Goal: Task Accomplishment & Management: Manage account settings

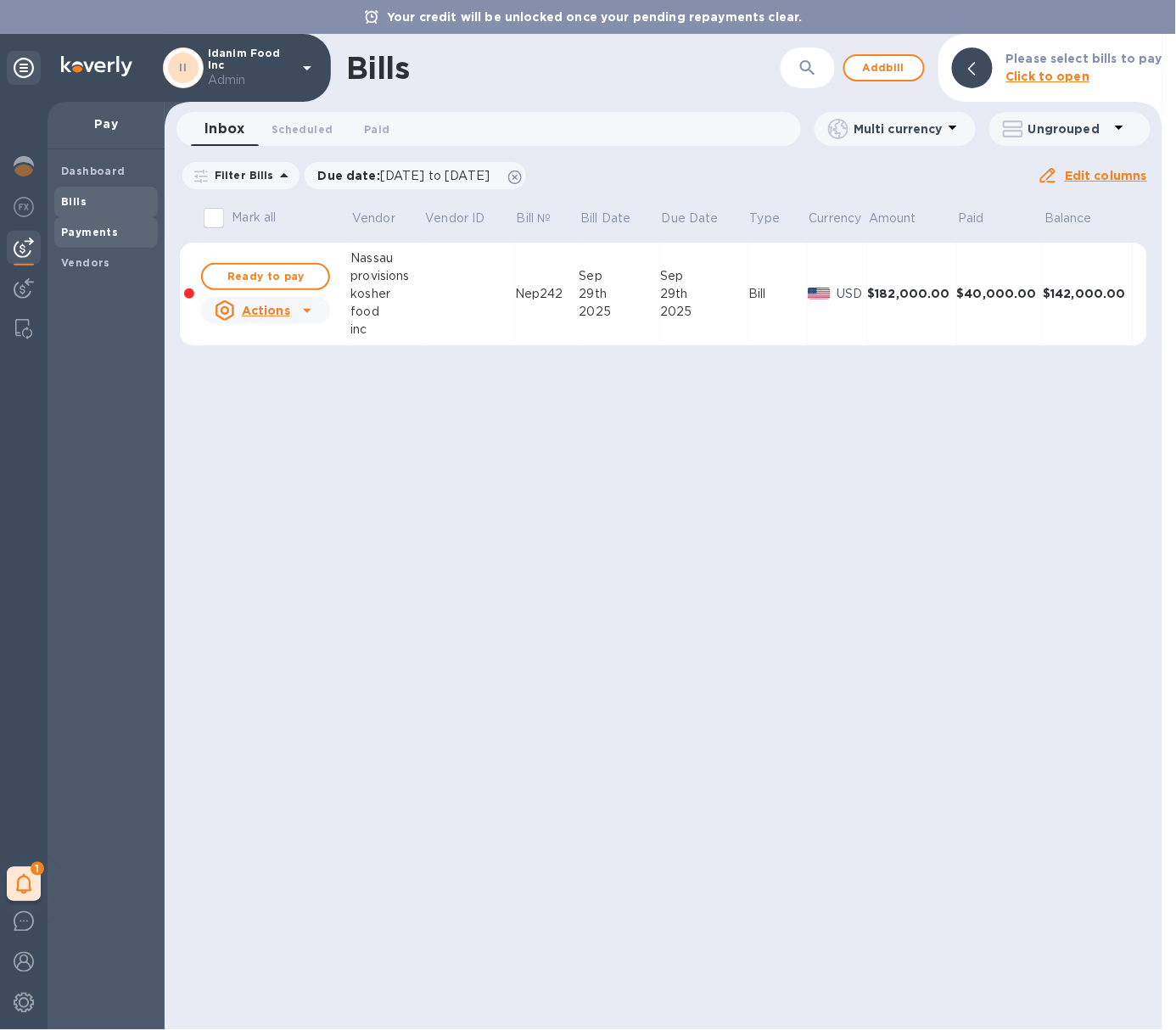
click at [152, 227] on div "Payments" at bounding box center [106, 232] width 104 height 31
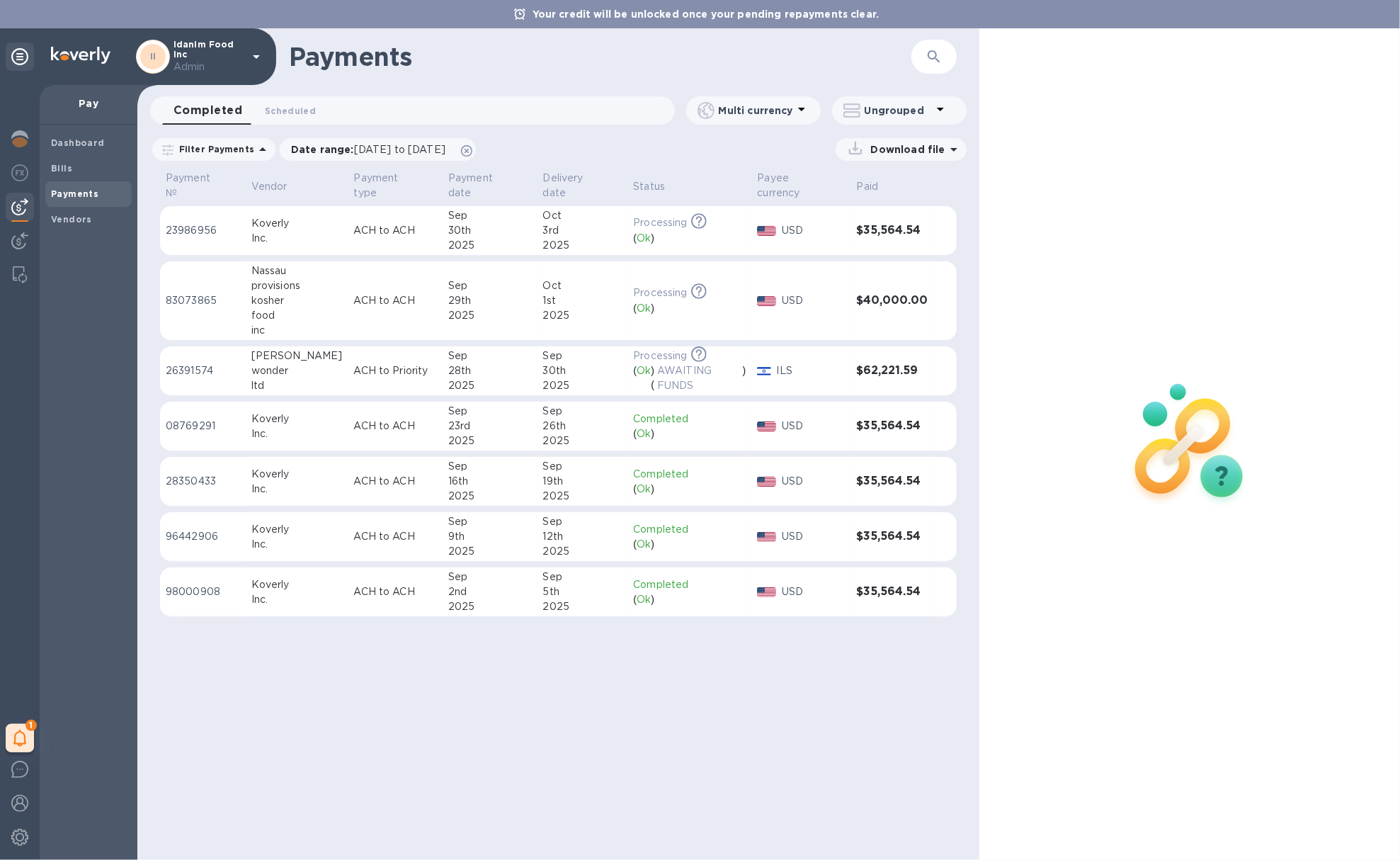
click at [354, 293] on p "ACH to ACH" at bounding box center [395, 300] width 84 height 15
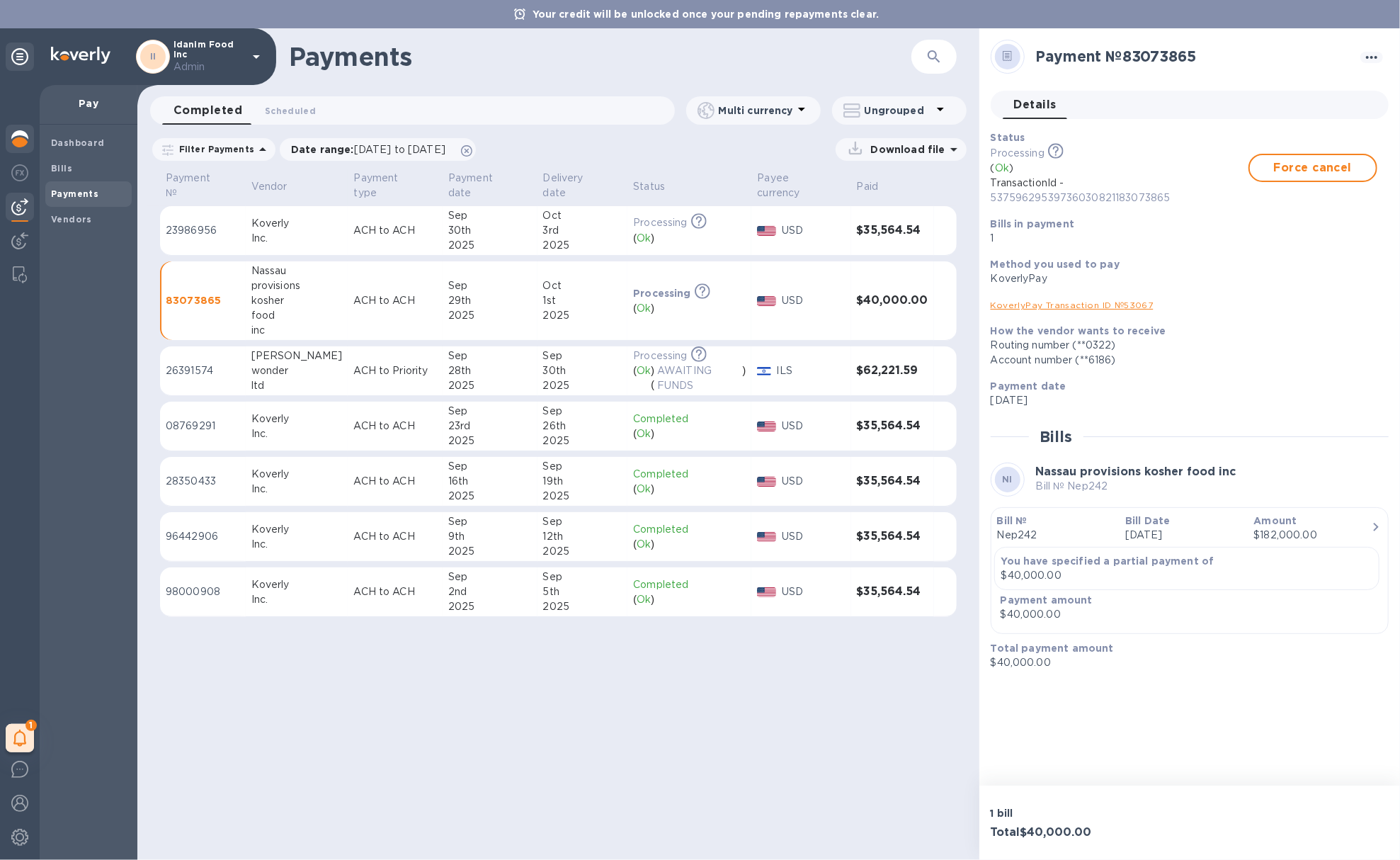
click at [28, 139] on img at bounding box center [20, 139] width 17 height 17
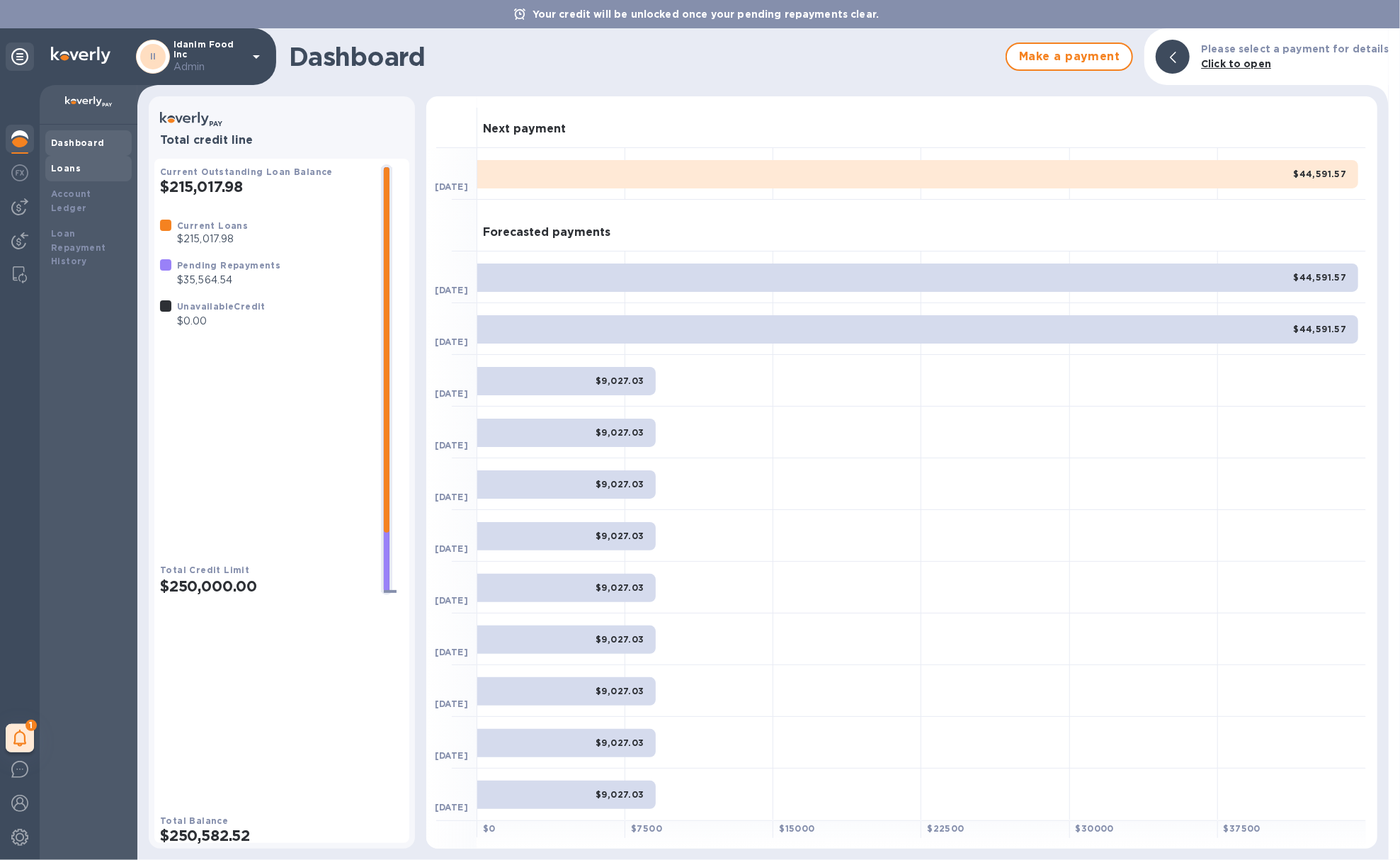
click at [92, 156] on div "Loans" at bounding box center [89, 168] width 87 height 26
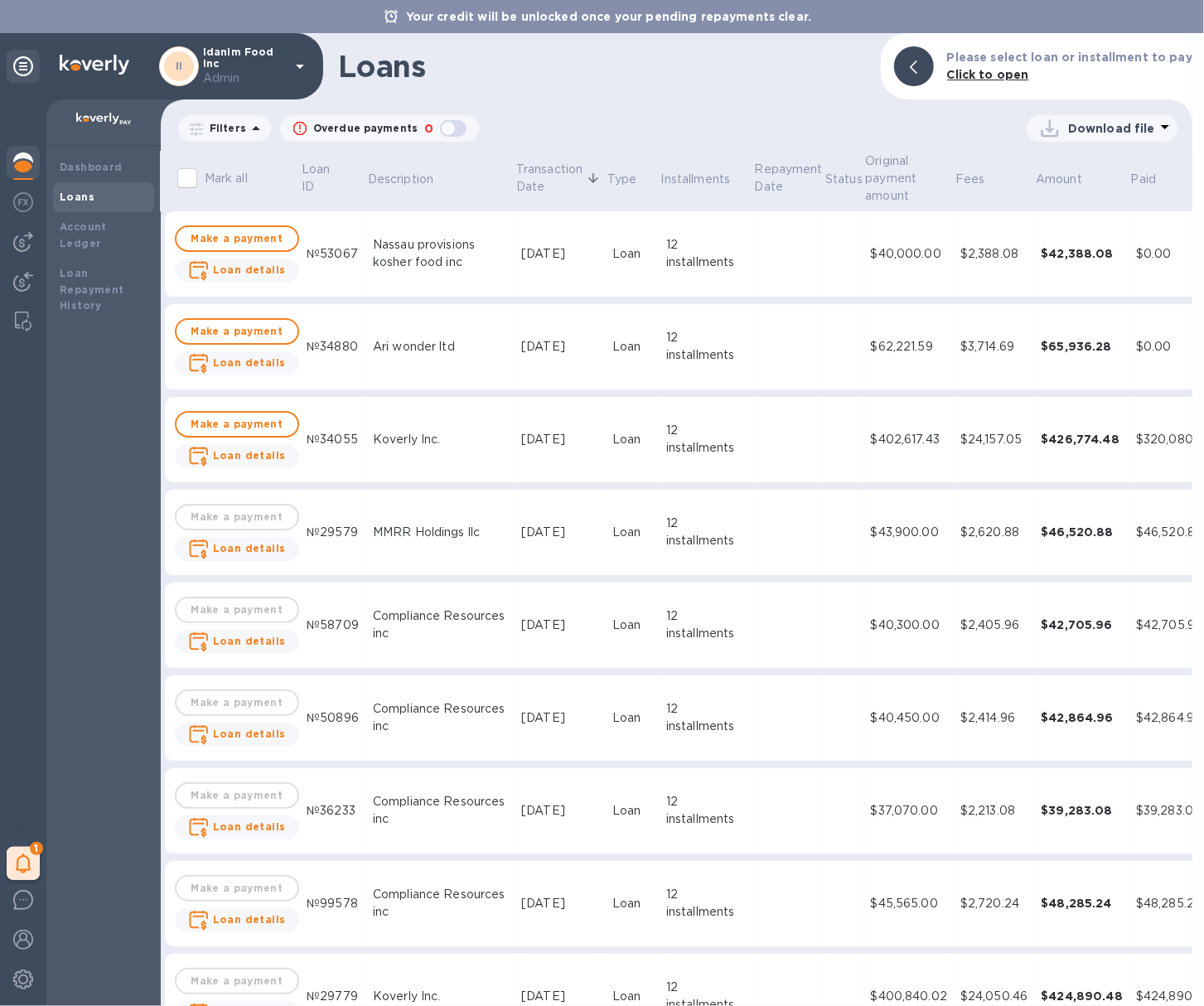
scroll to position [0, 86]
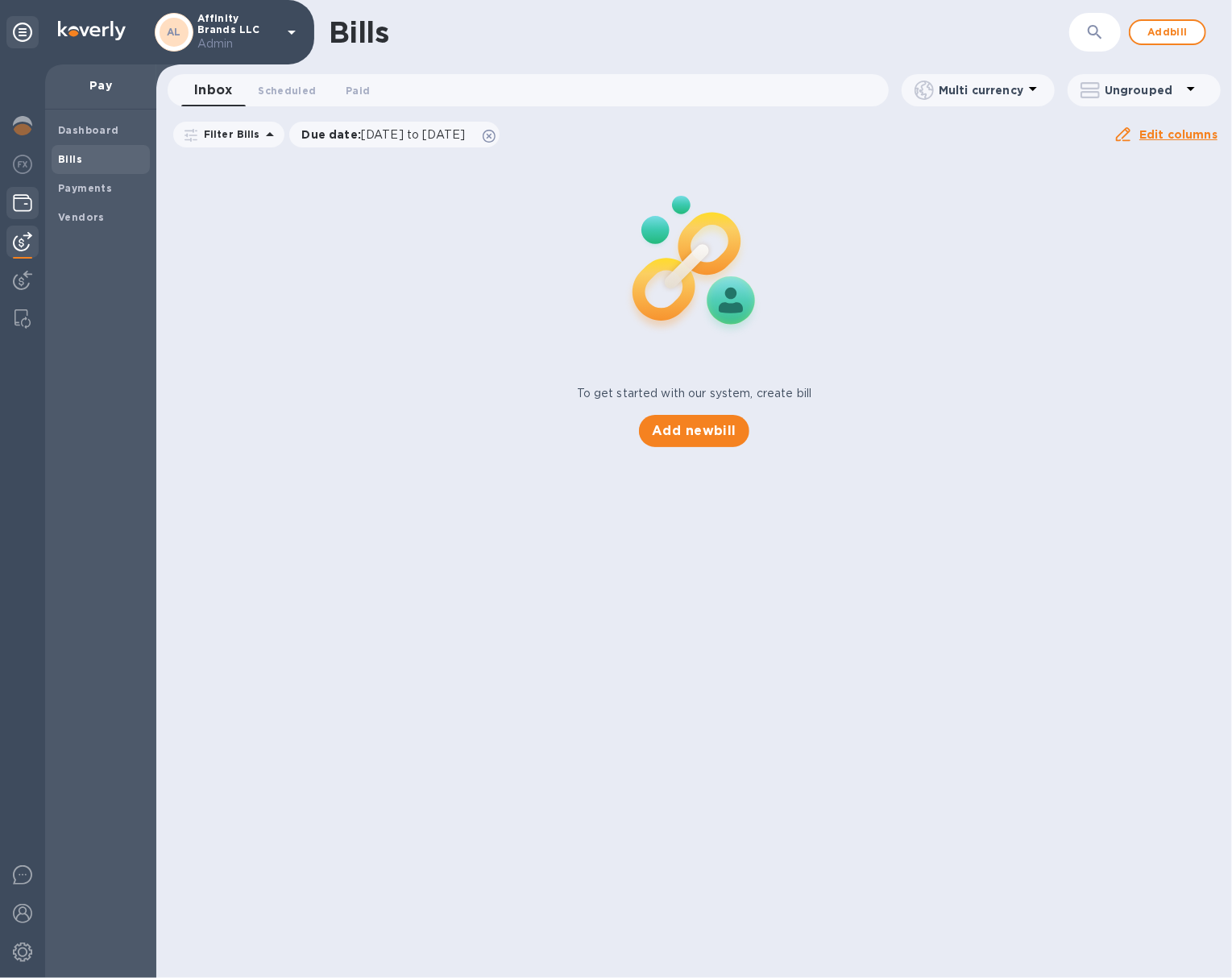
click at [34, 211] on div at bounding box center [23, 204] width 32 height 36
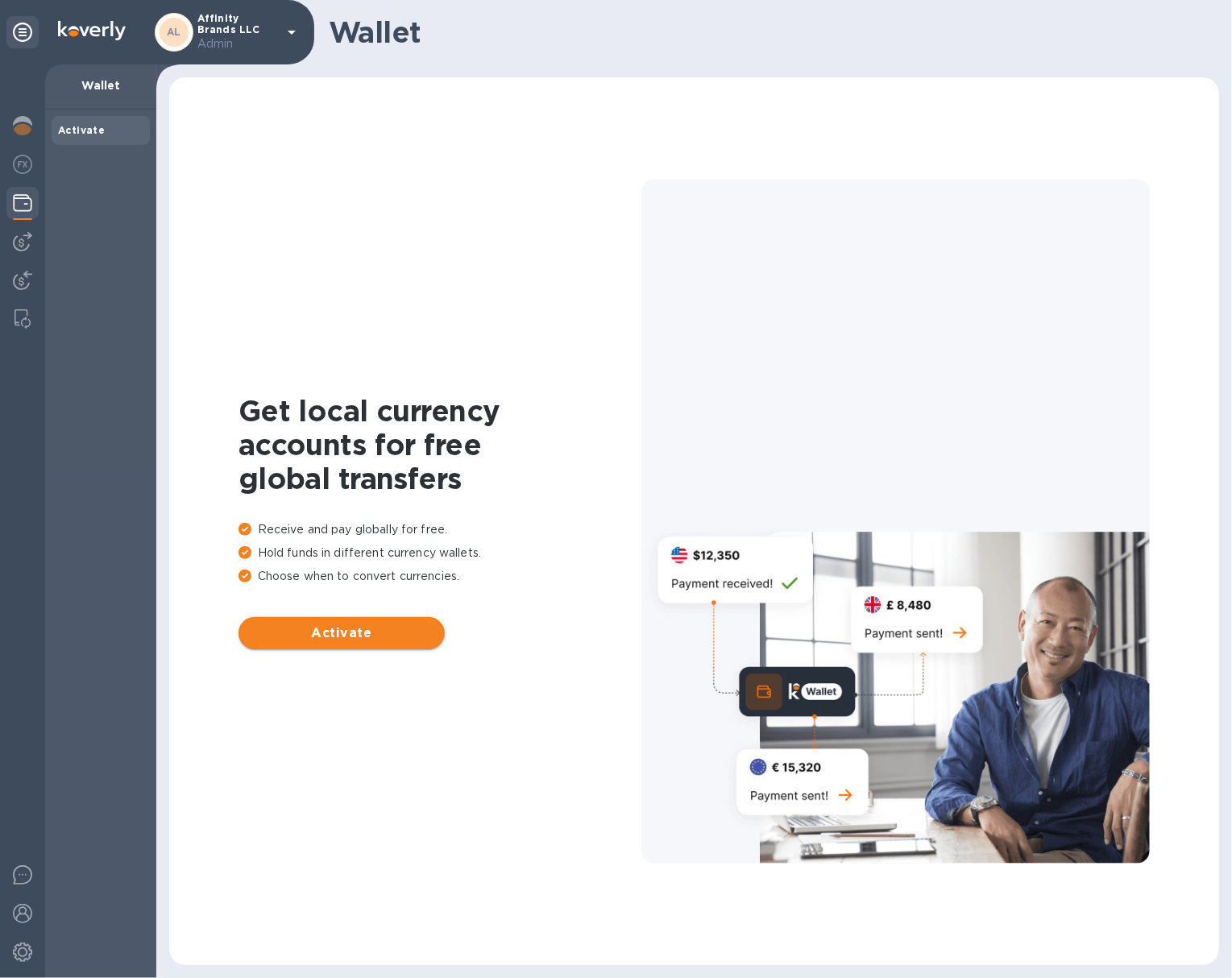
click at [322, 623] on span "Activate" at bounding box center [341, 633] width 180 height 19
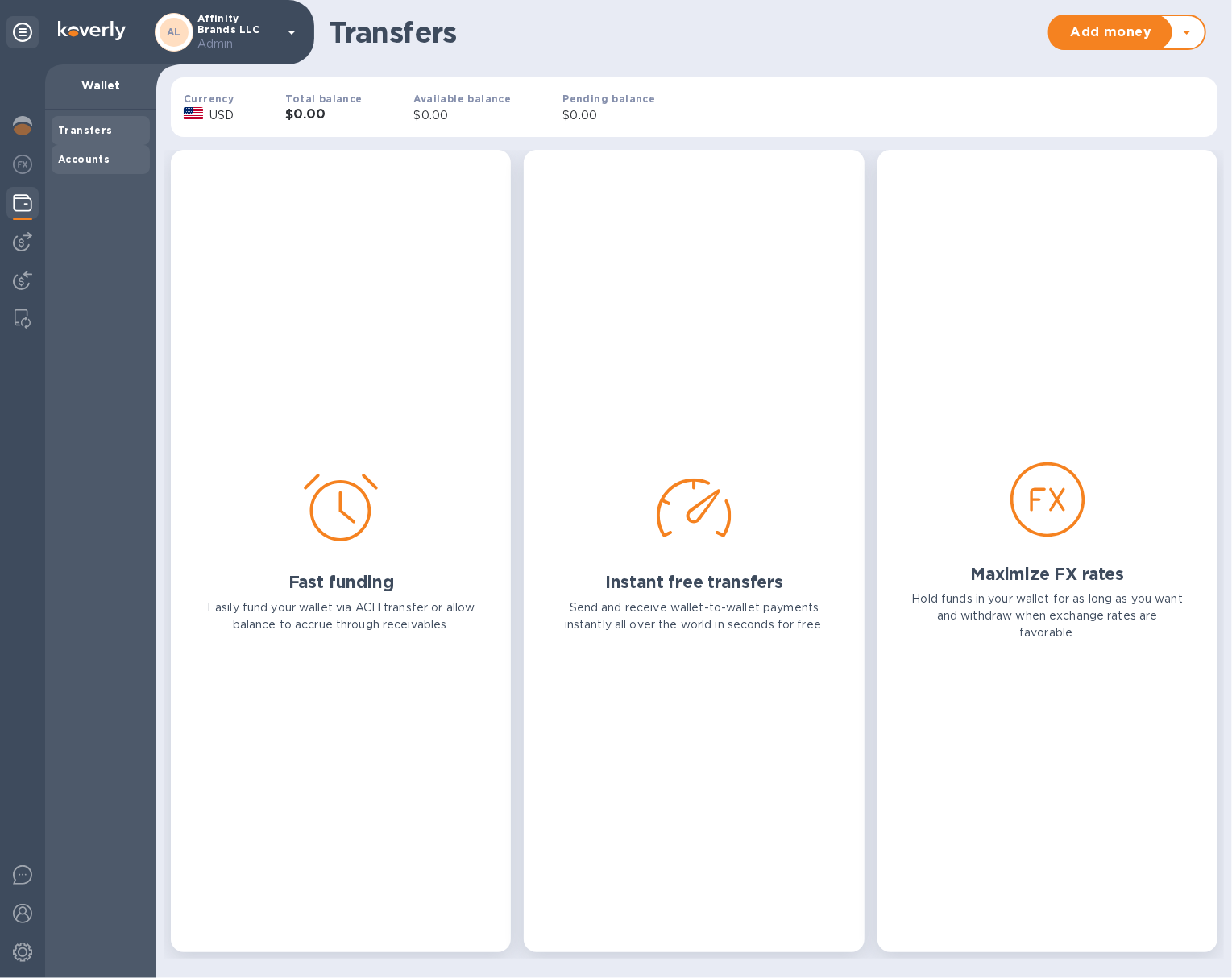
click at [117, 146] on div "Accounts" at bounding box center [101, 160] width 99 height 29
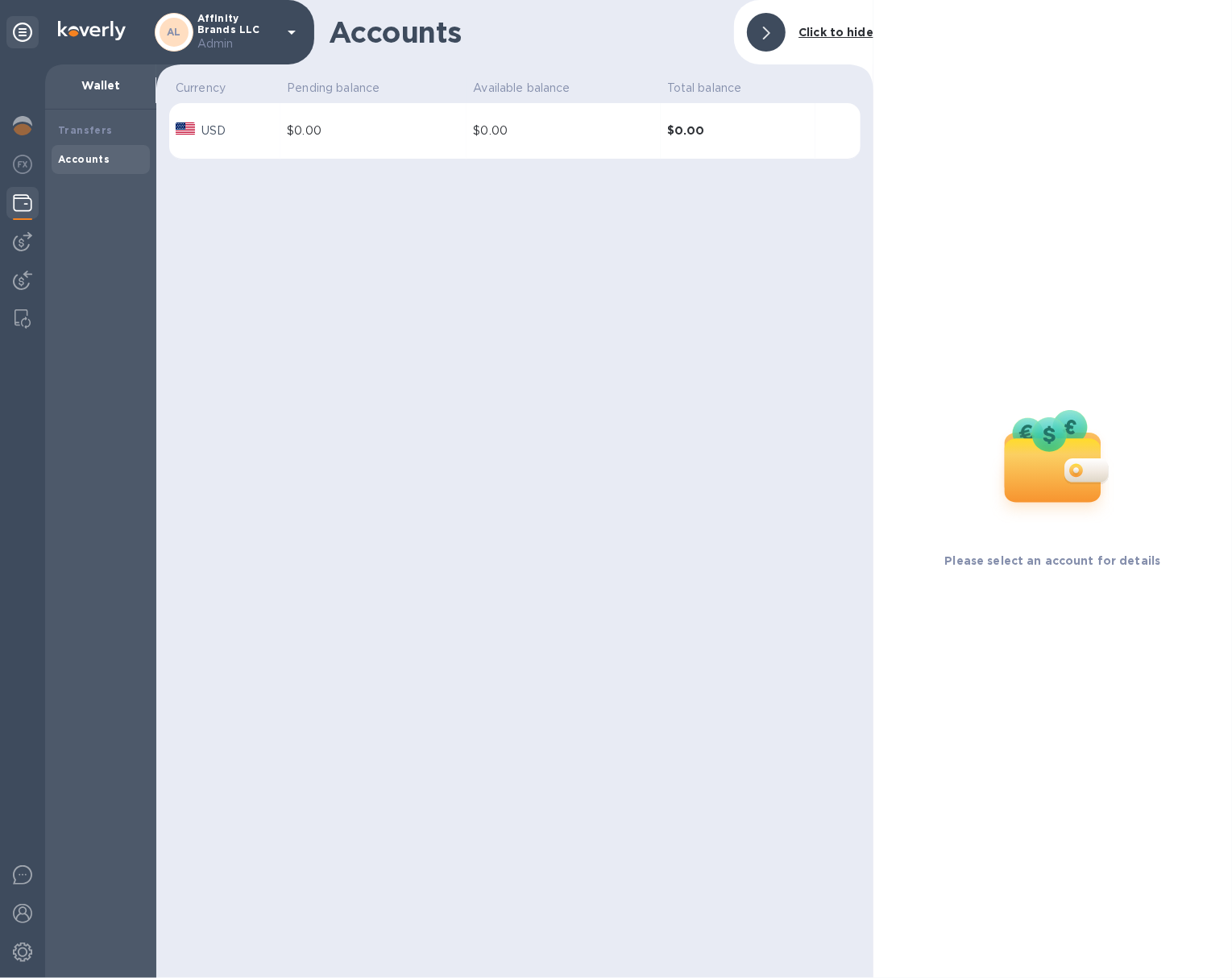
click at [778, 41] on div at bounding box center [767, 32] width 39 height 39
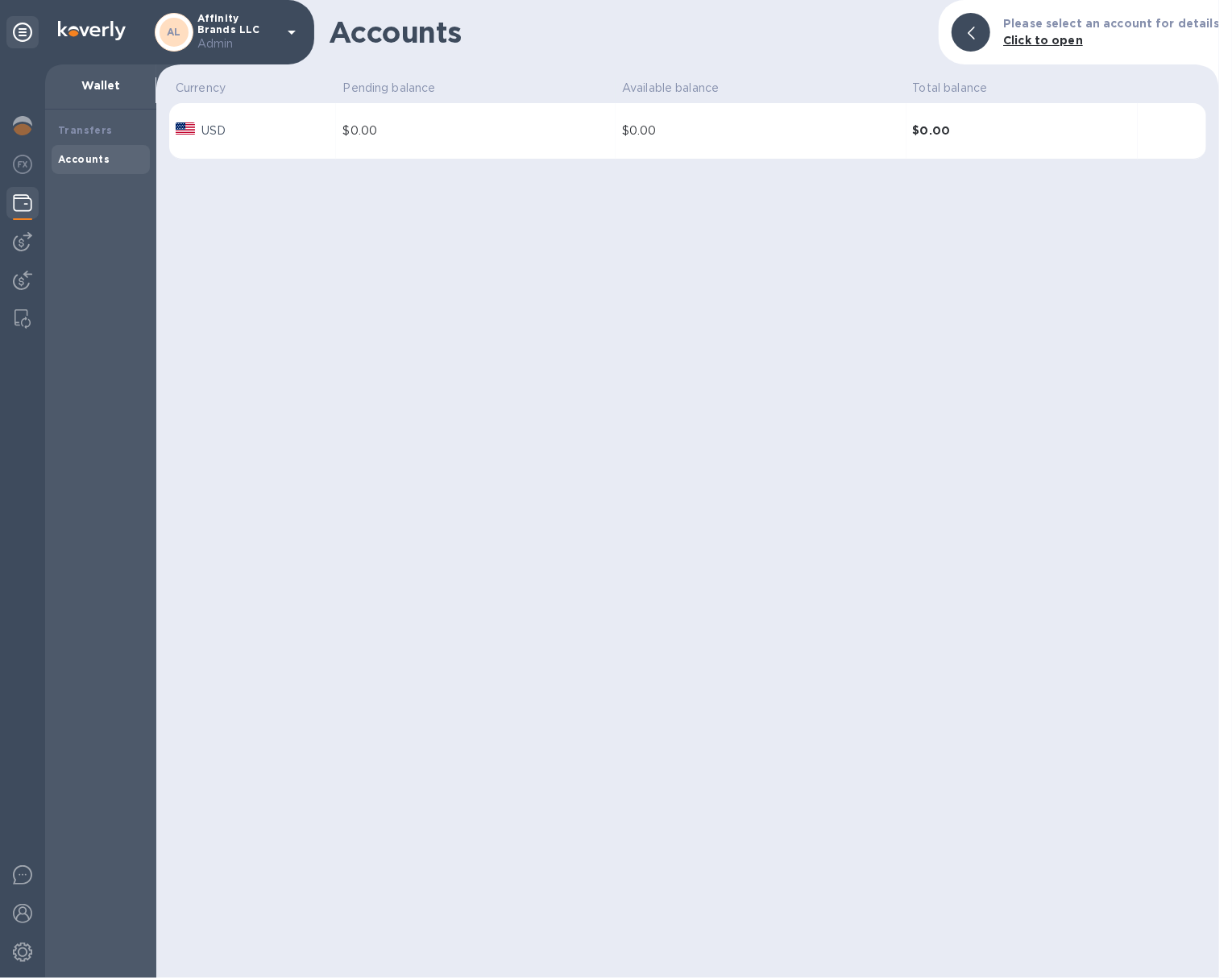
click at [959, 30] on div at bounding box center [971, 32] width 52 height 52
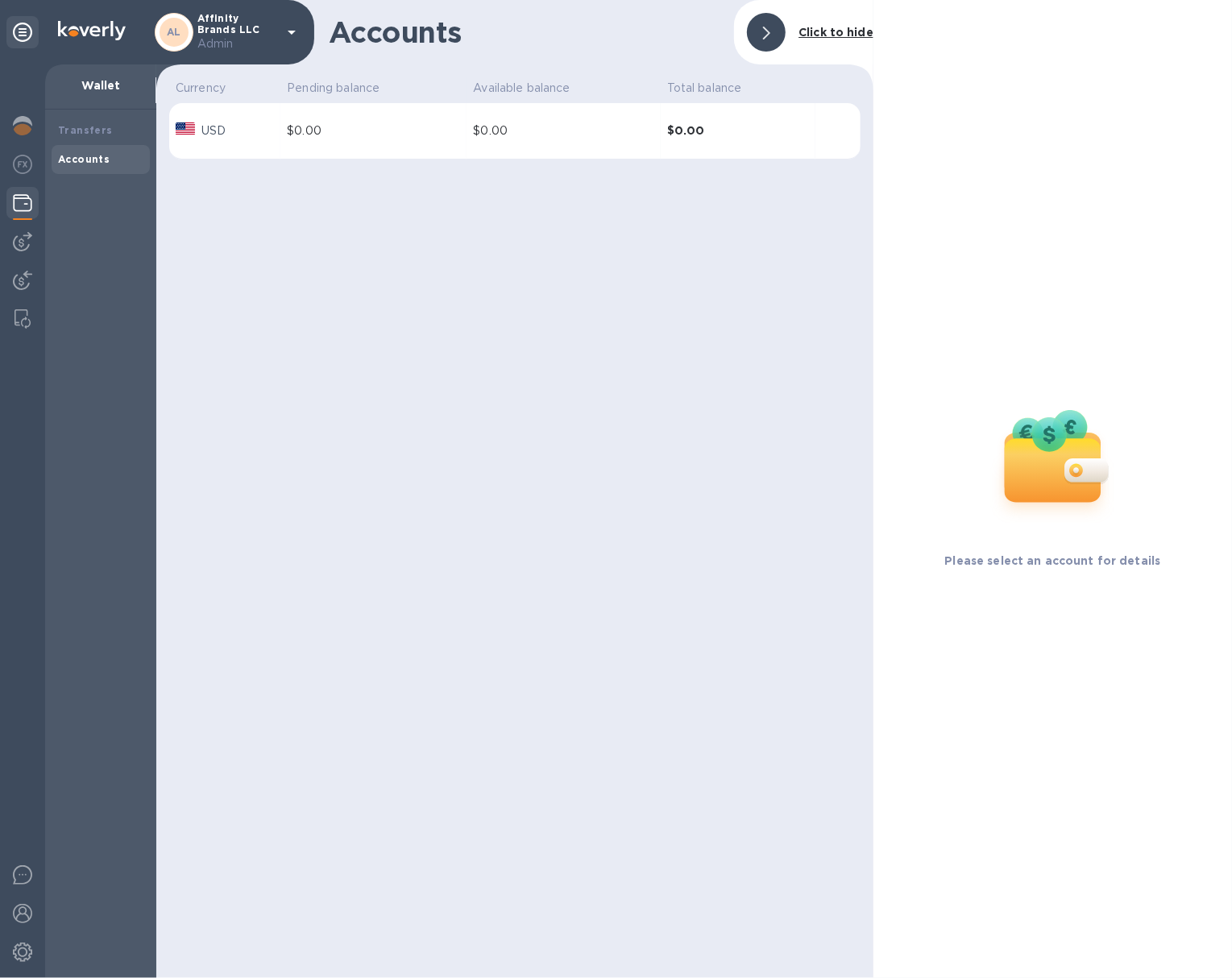
click at [587, 134] on div "$0.00" at bounding box center [562, 131] width 180 height 17
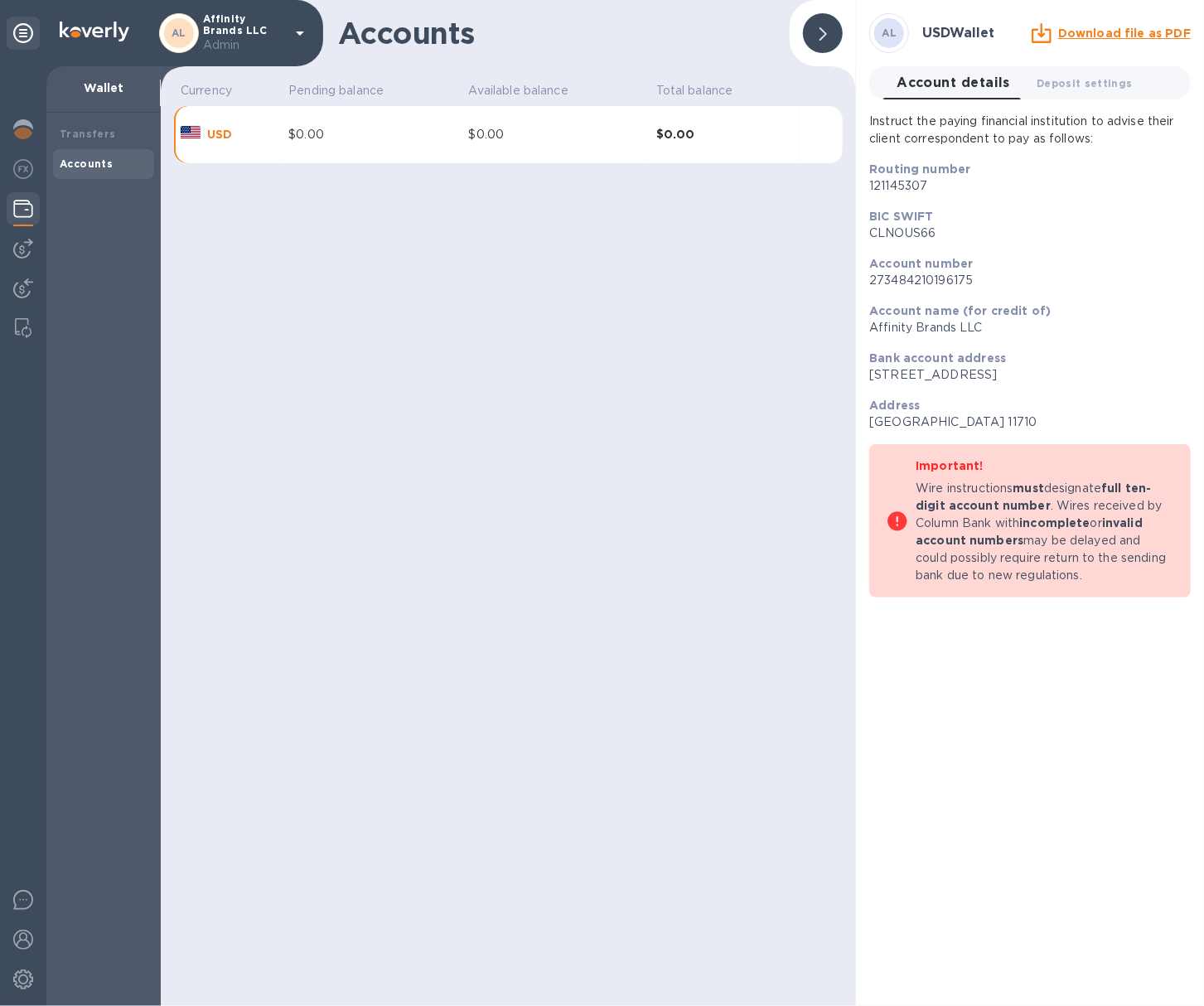
click at [907, 187] on p "121145307" at bounding box center [1030, 185] width 322 height 17
click at [910, 281] on p "273484210196175" at bounding box center [1030, 280] width 322 height 17
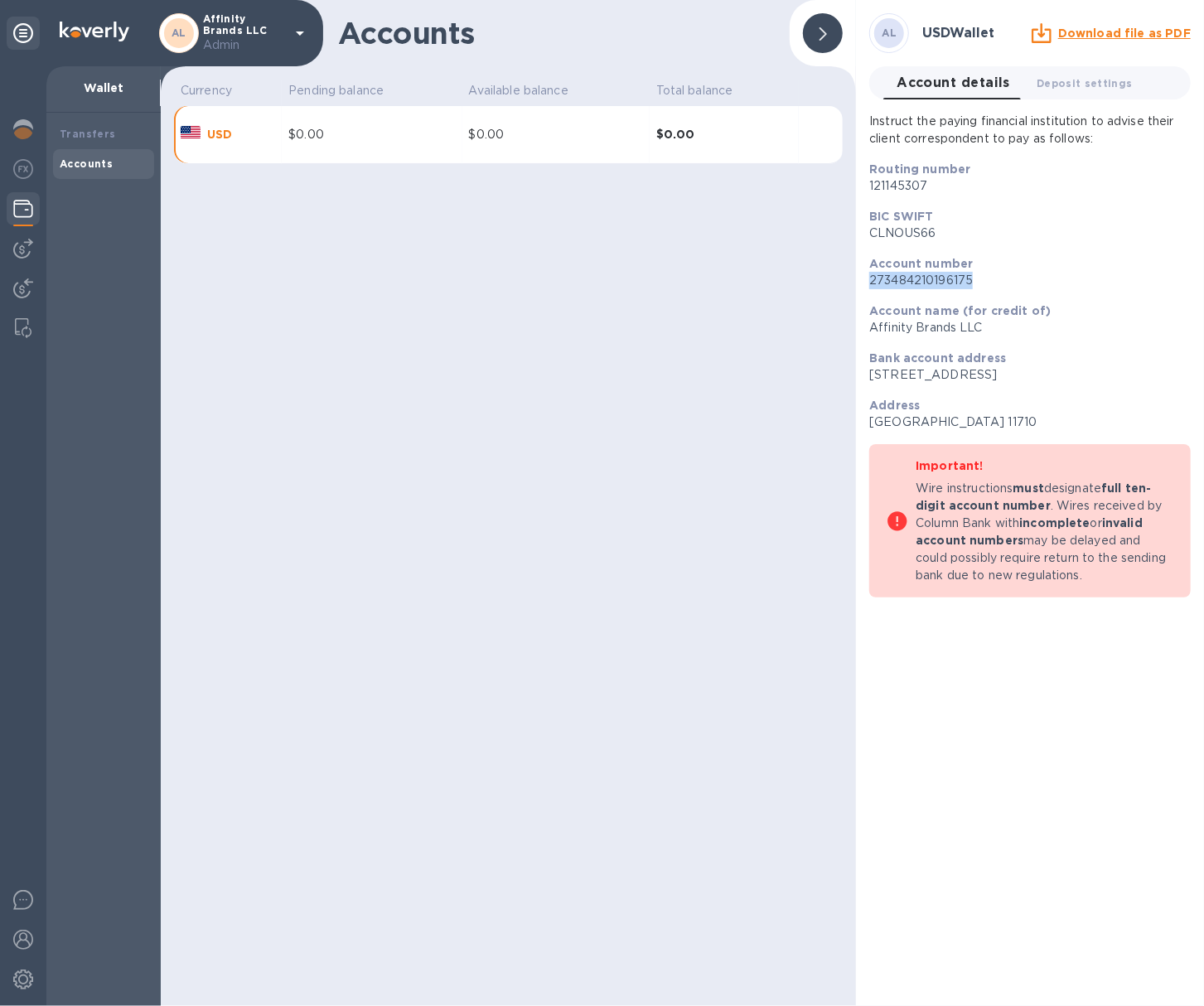
click at [910, 281] on p "273484210196175" at bounding box center [1030, 280] width 322 height 17
click at [956, 420] on p "[GEOGRAPHIC_DATA] 11710" at bounding box center [1030, 422] width 322 height 17
click at [28, 263] on div at bounding box center [23, 248] width 33 height 33
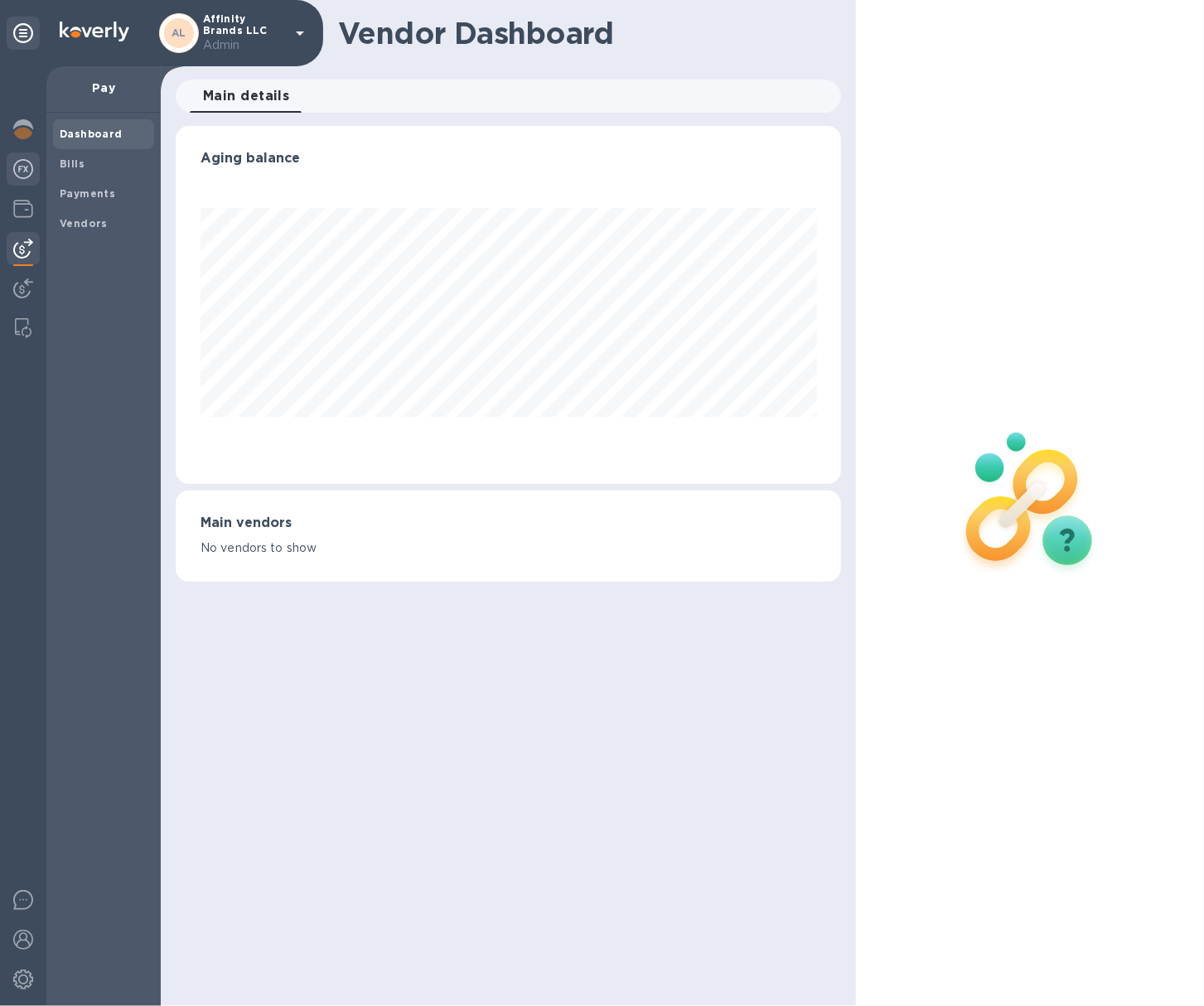
click at [28, 180] on div at bounding box center [23, 171] width 33 height 37
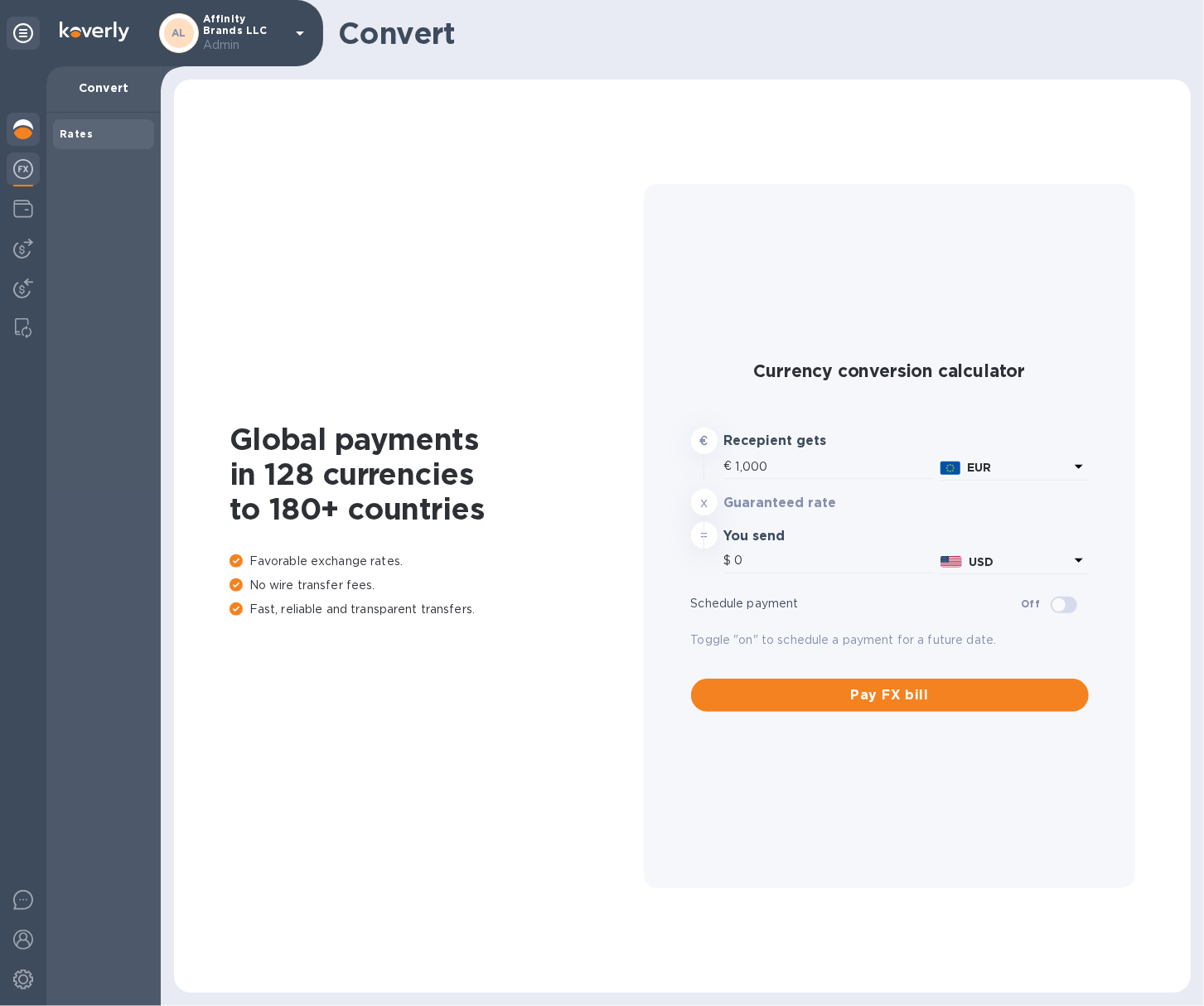
type input "1,178.02"
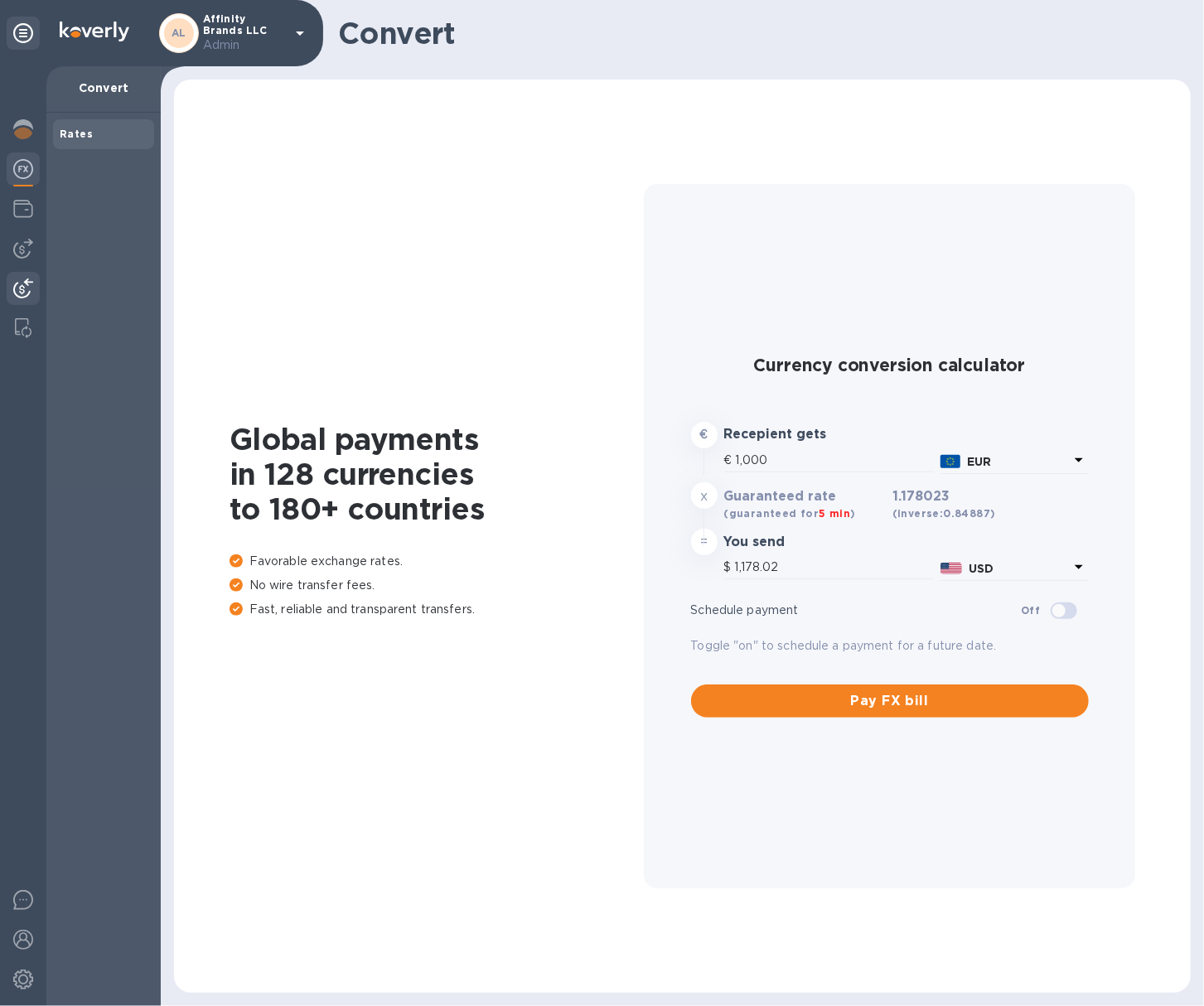
click at [37, 287] on div at bounding box center [23, 290] width 33 height 37
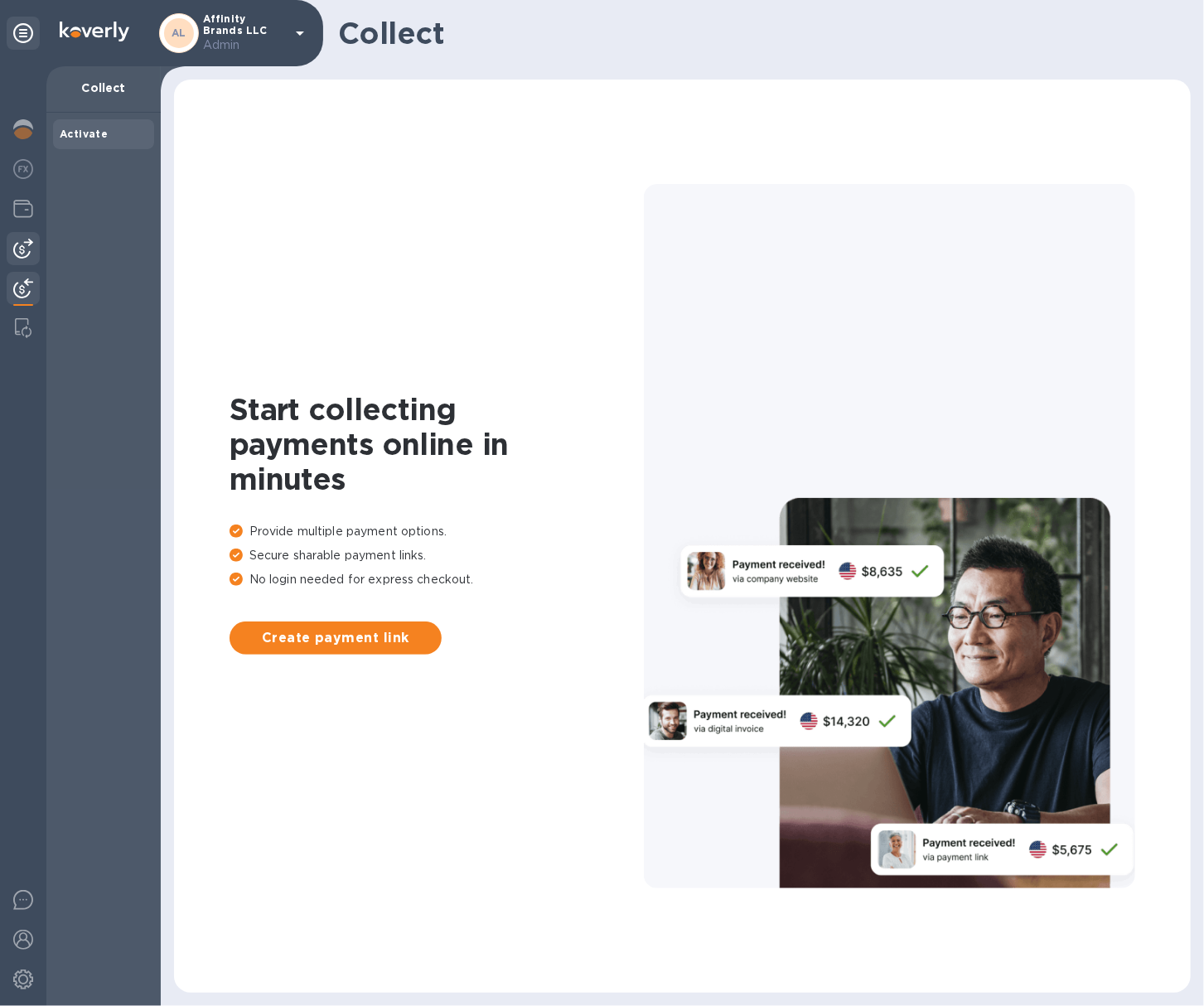
click at [38, 239] on div at bounding box center [23, 248] width 33 height 33
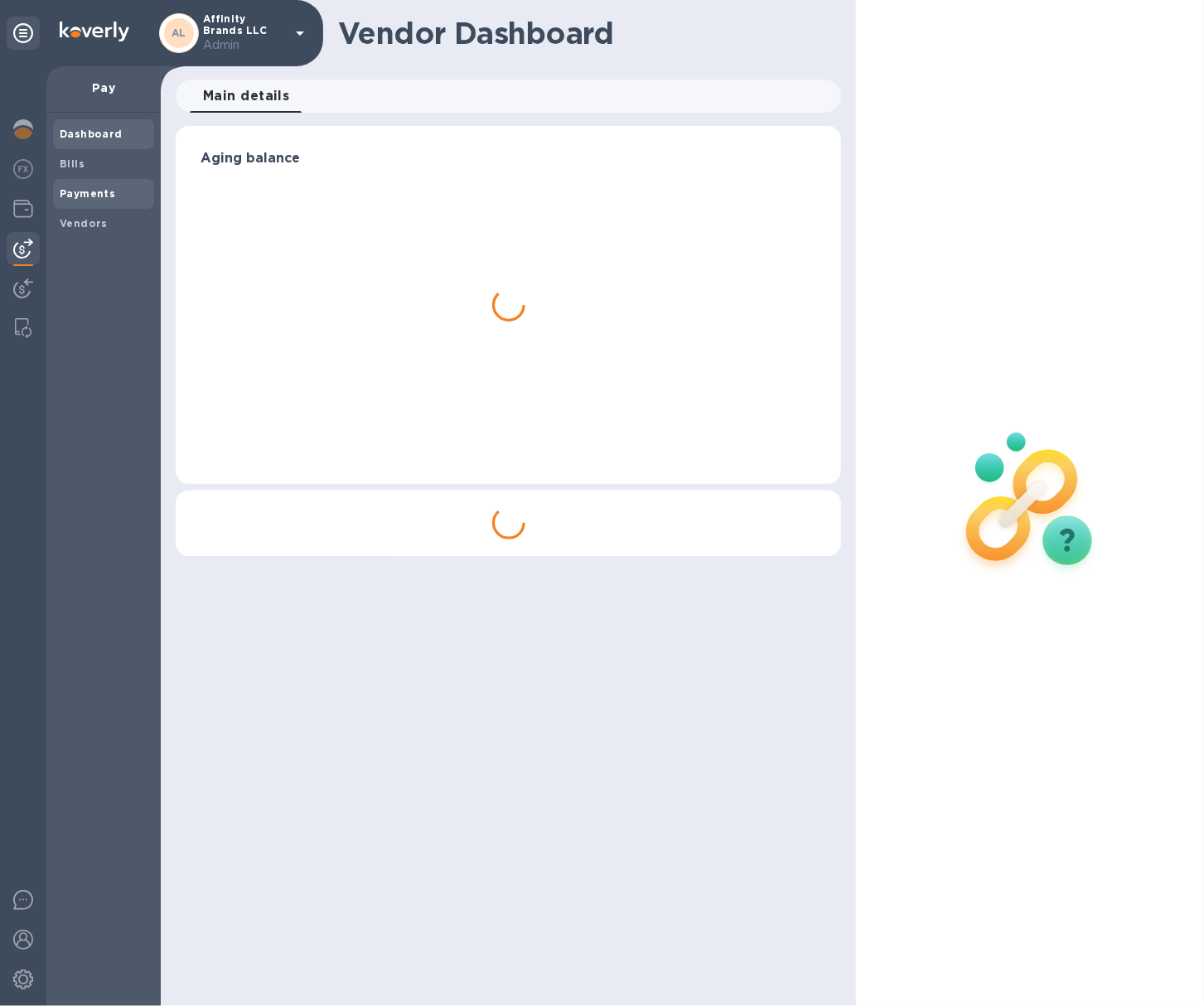
click at [99, 180] on div "Payments" at bounding box center [104, 194] width 101 height 30
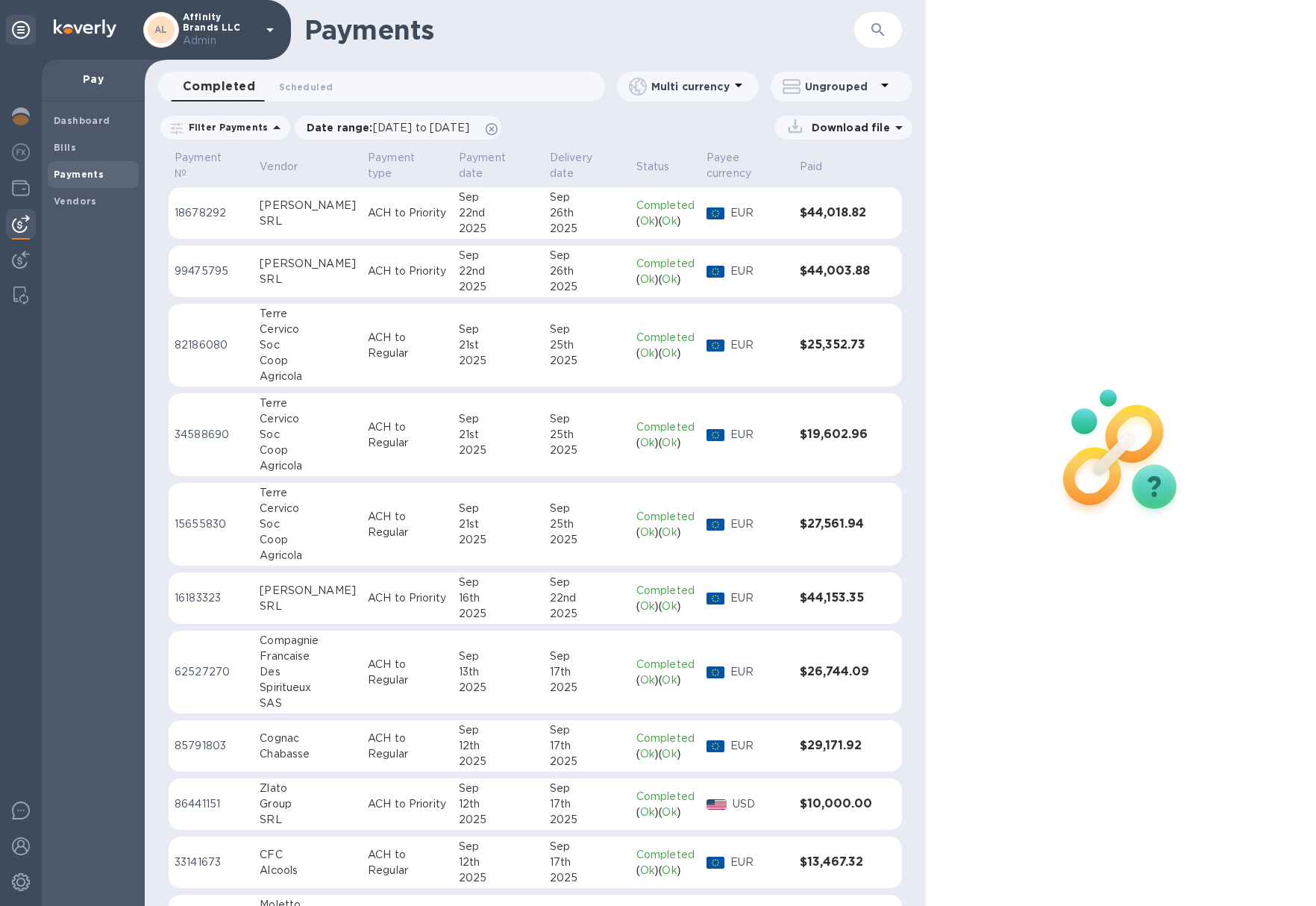
click at [880, 200] on td at bounding box center [890, 213] width 24 height 52
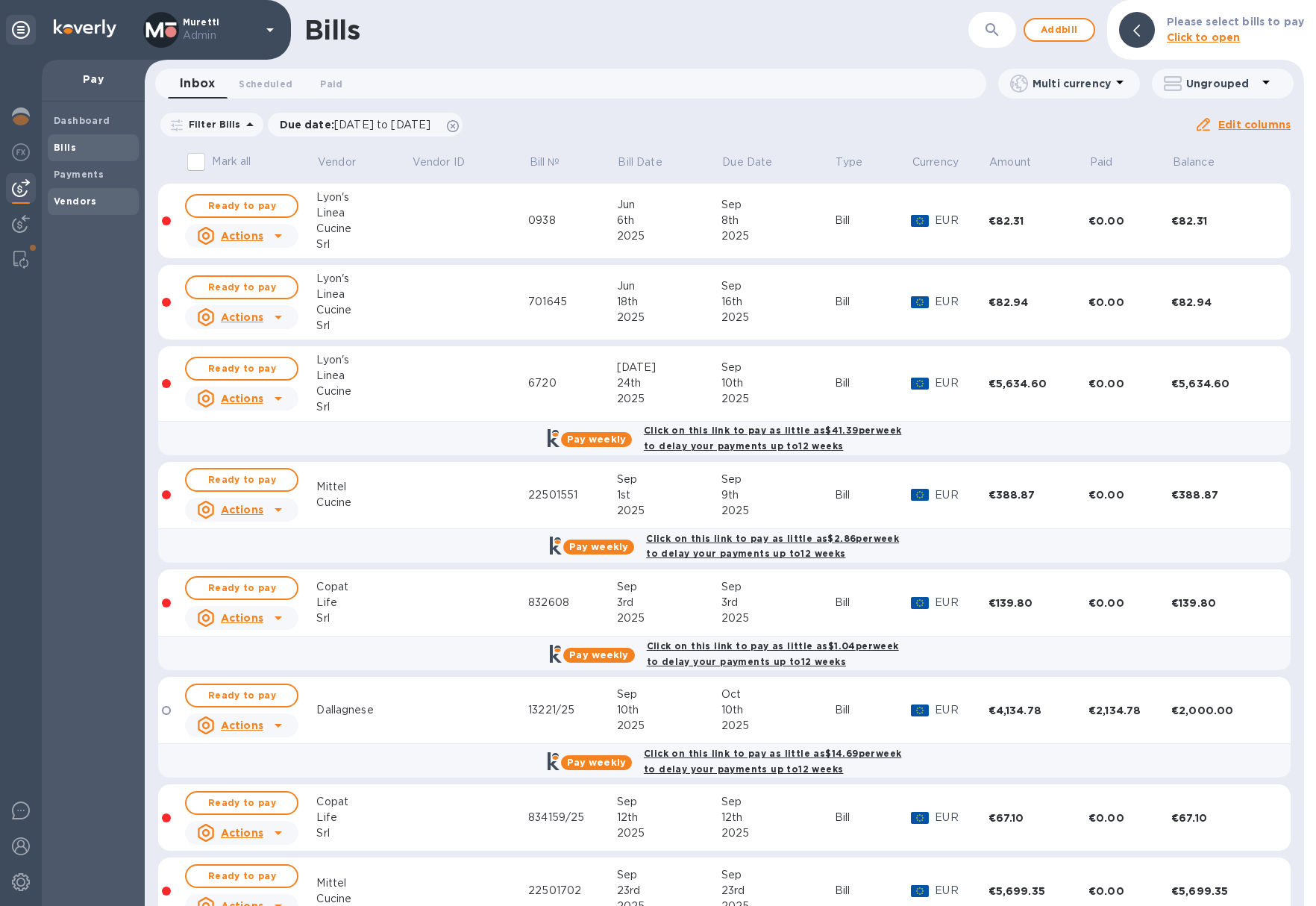
click at [94, 202] on span "Vendors" at bounding box center [94, 201] width 79 height 15
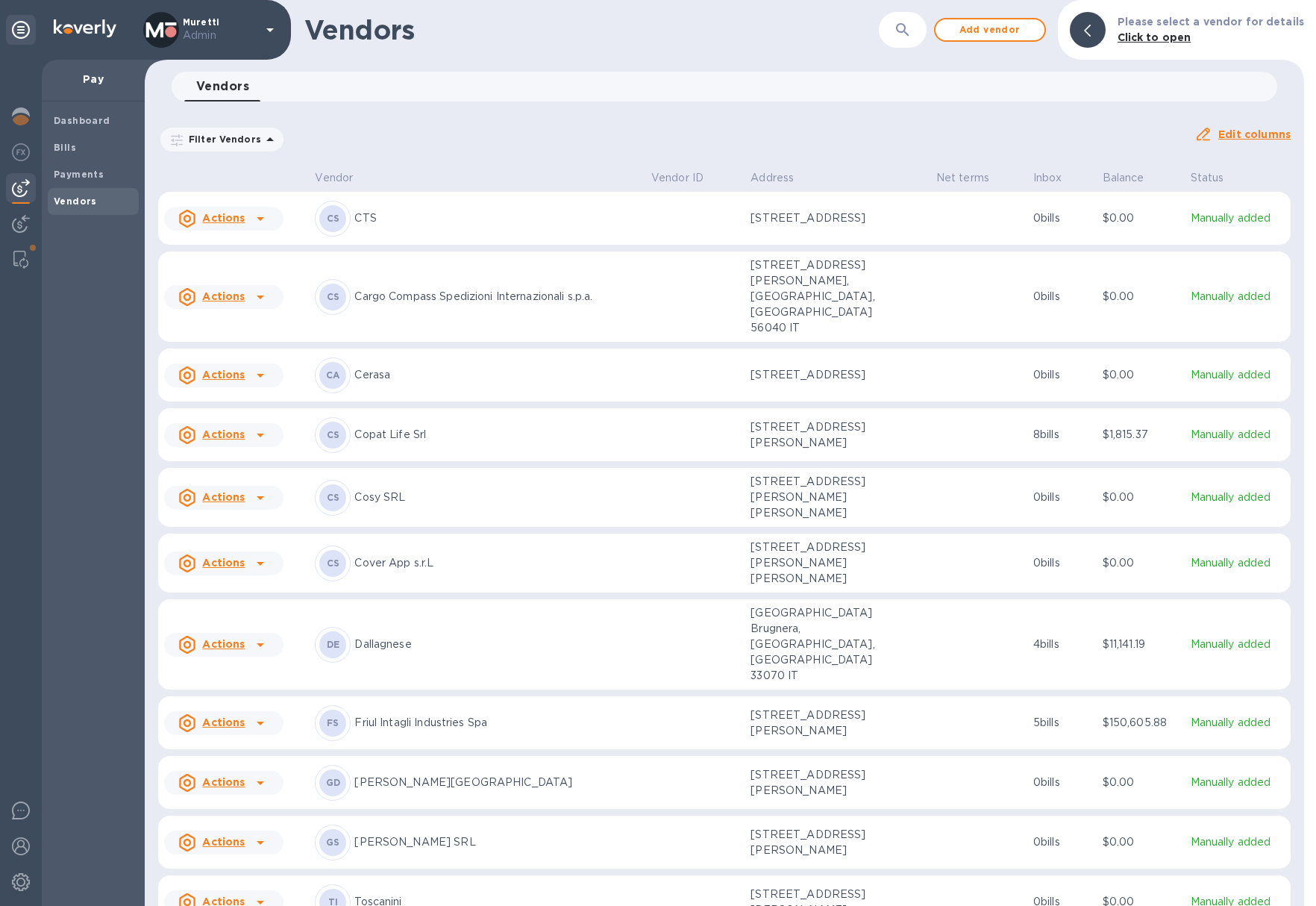
click at [545, 207] on div "CS CTS" at bounding box center [477, 218] width 325 height 36
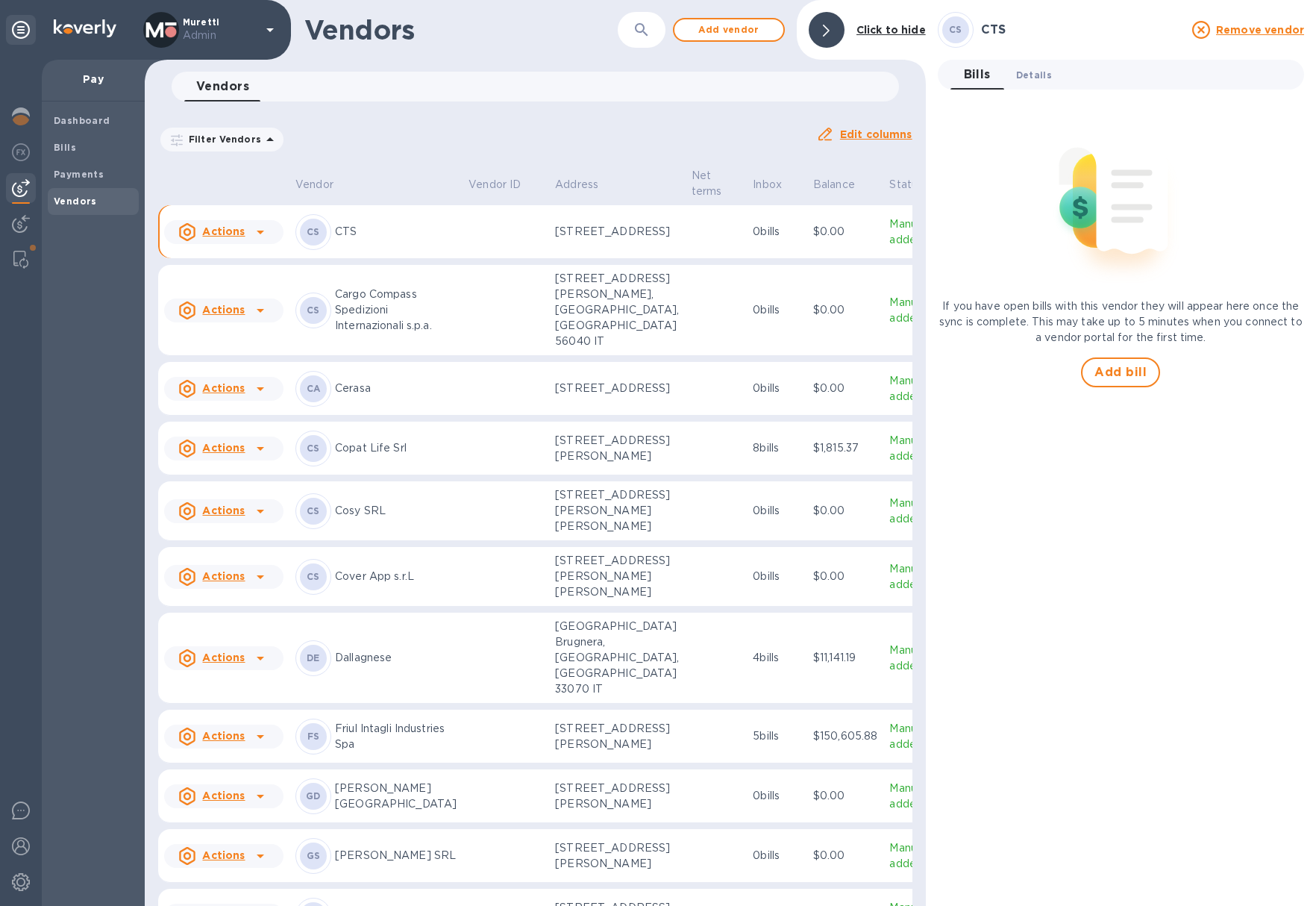
click at [1045, 76] on span "Details 0" at bounding box center [1034, 75] width 36 height 16
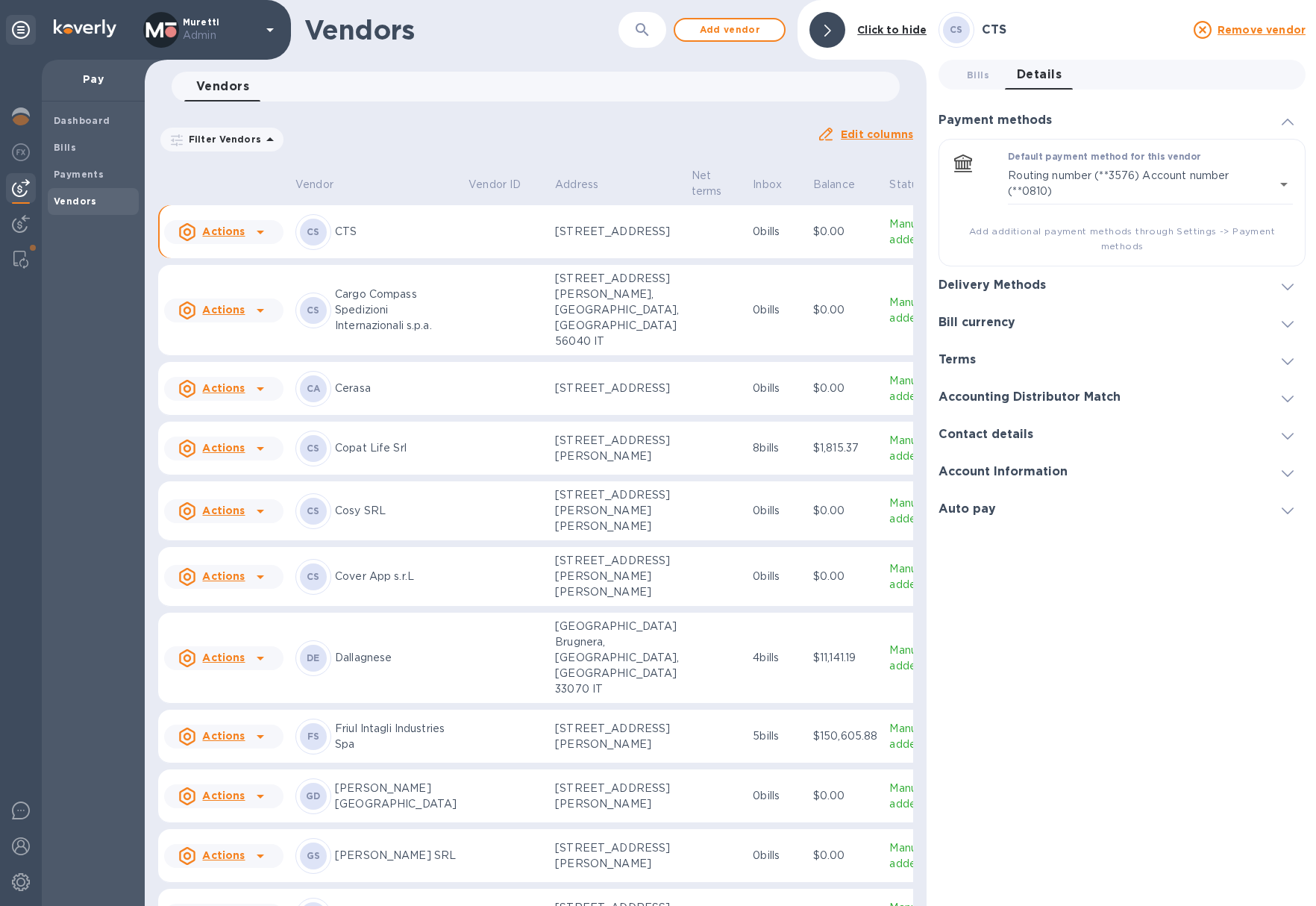
click at [1056, 279] on div "Delivery Methods" at bounding box center [1122, 285] width 367 height 37
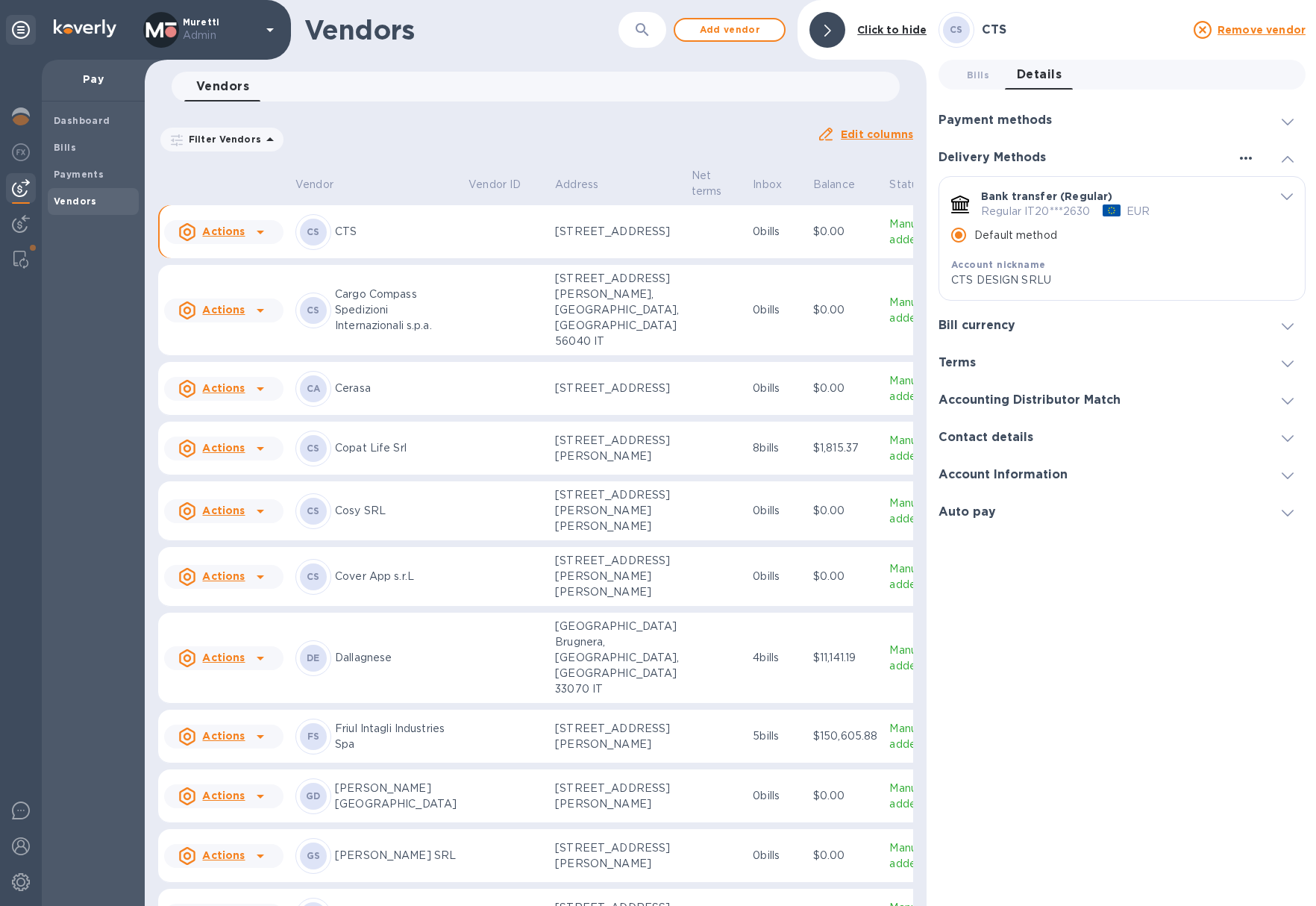
click at [1250, 157] on icon "button" at bounding box center [1246, 158] width 18 height 18
click at [1255, 195] on p "Add new" at bounding box center [1264, 189] width 49 height 15
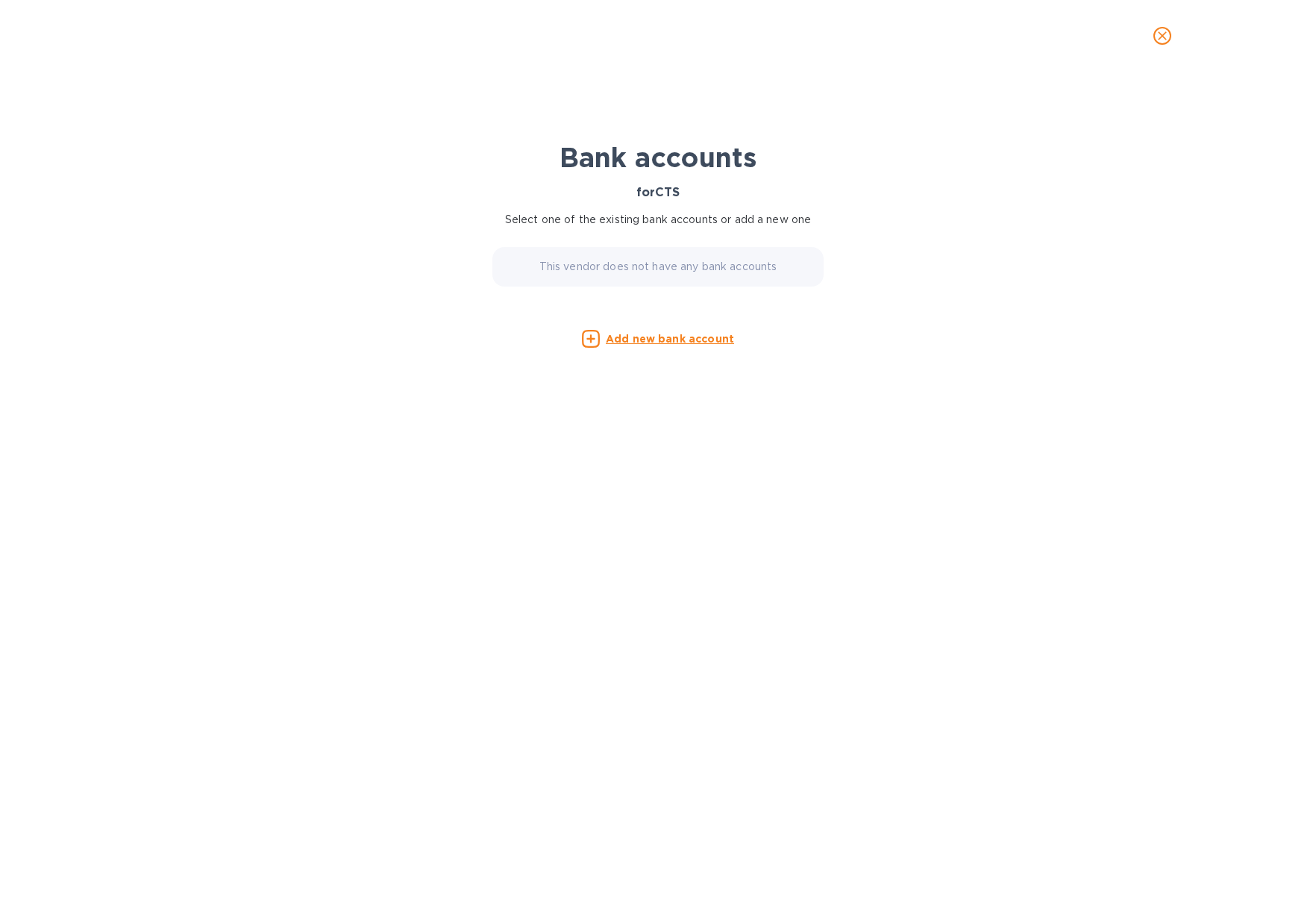
click at [651, 333] on u "Add new bank account" at bounding box center [670, 339] width 129 height 12
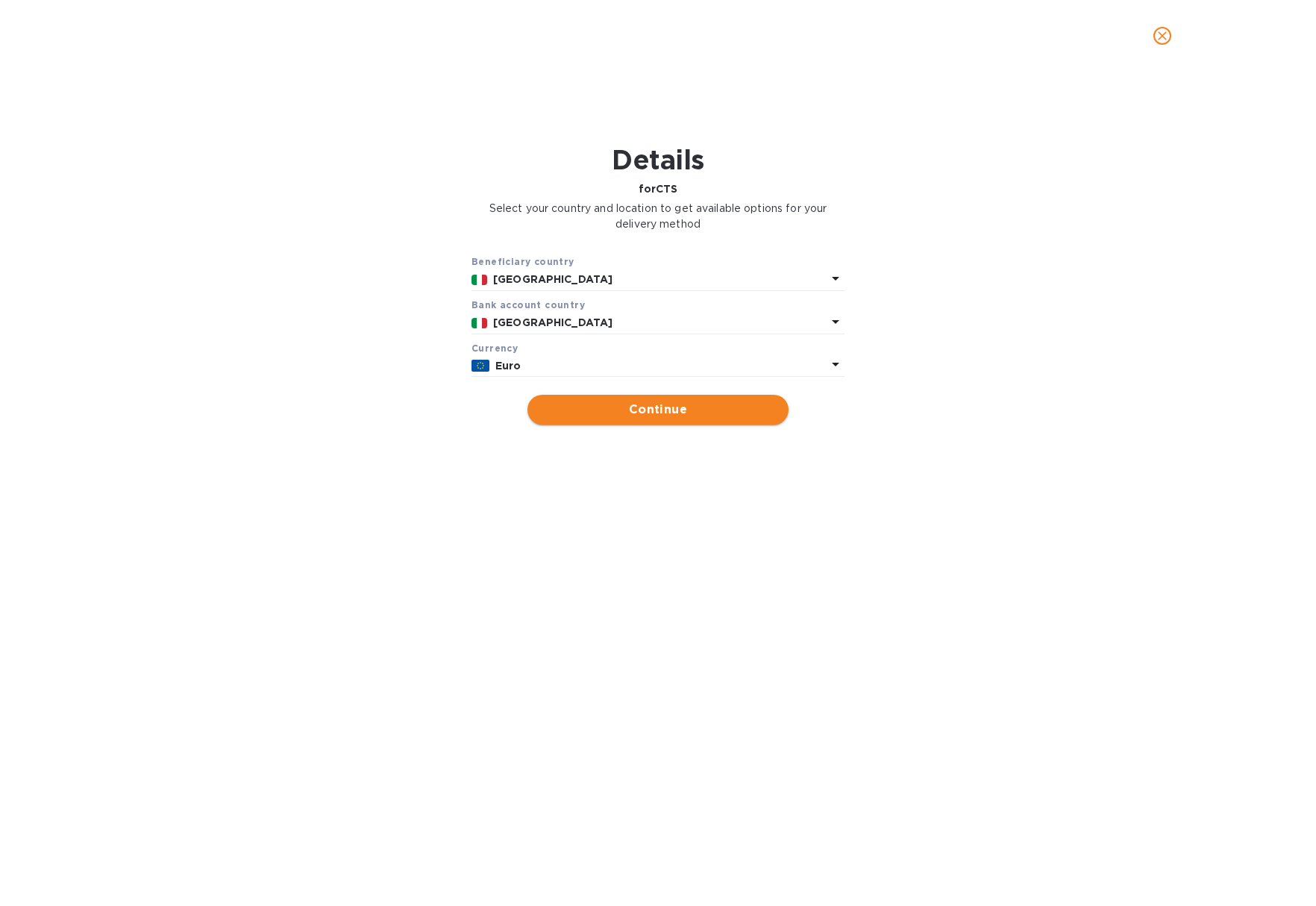
click at [653, 409] on span "Continue" at bounding box center [658, 410] width 237 height 18
type input "CTS"
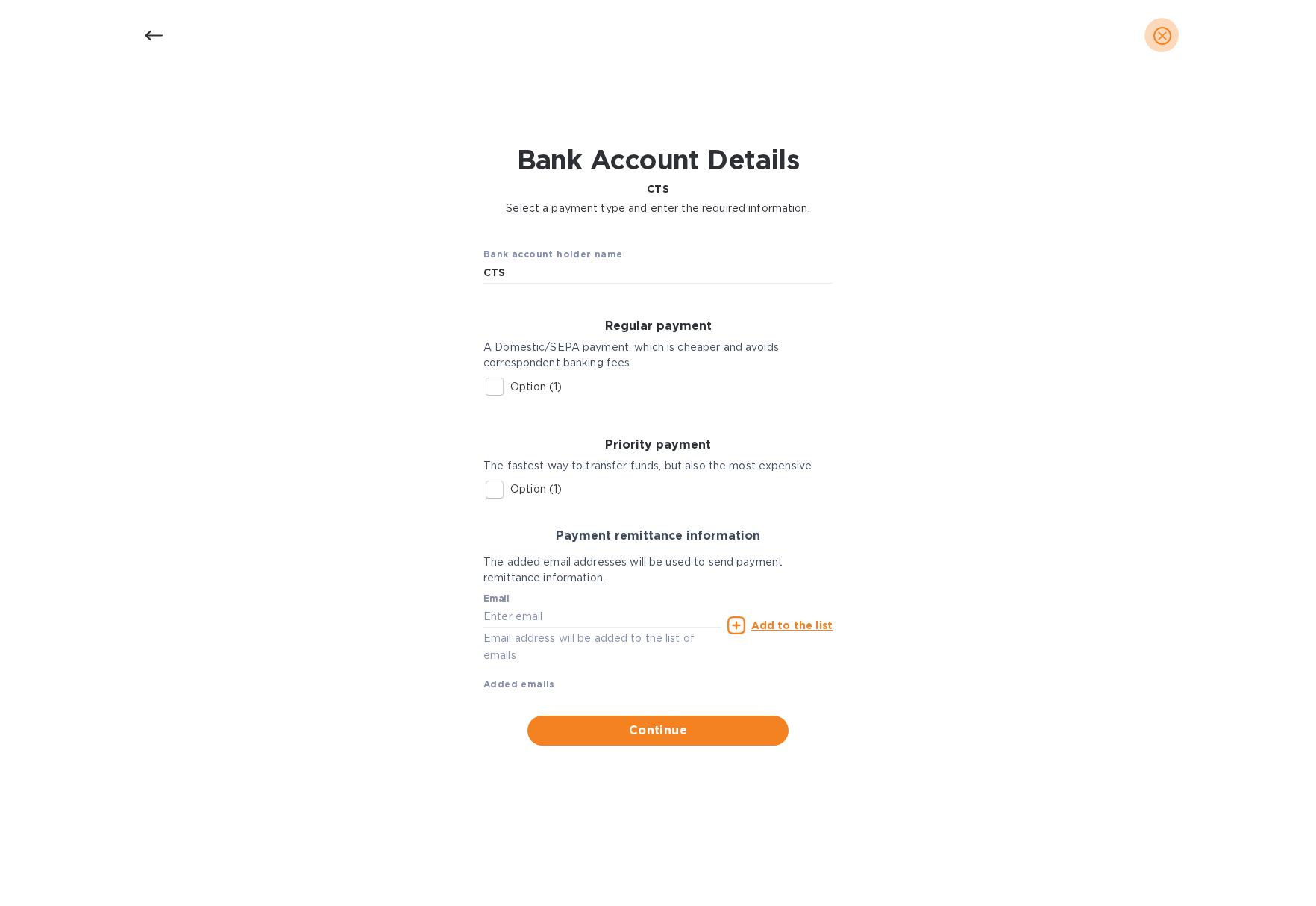
click at [1166, 42] on icon "close" at bounding box center [1163, 36] width 15 height 15
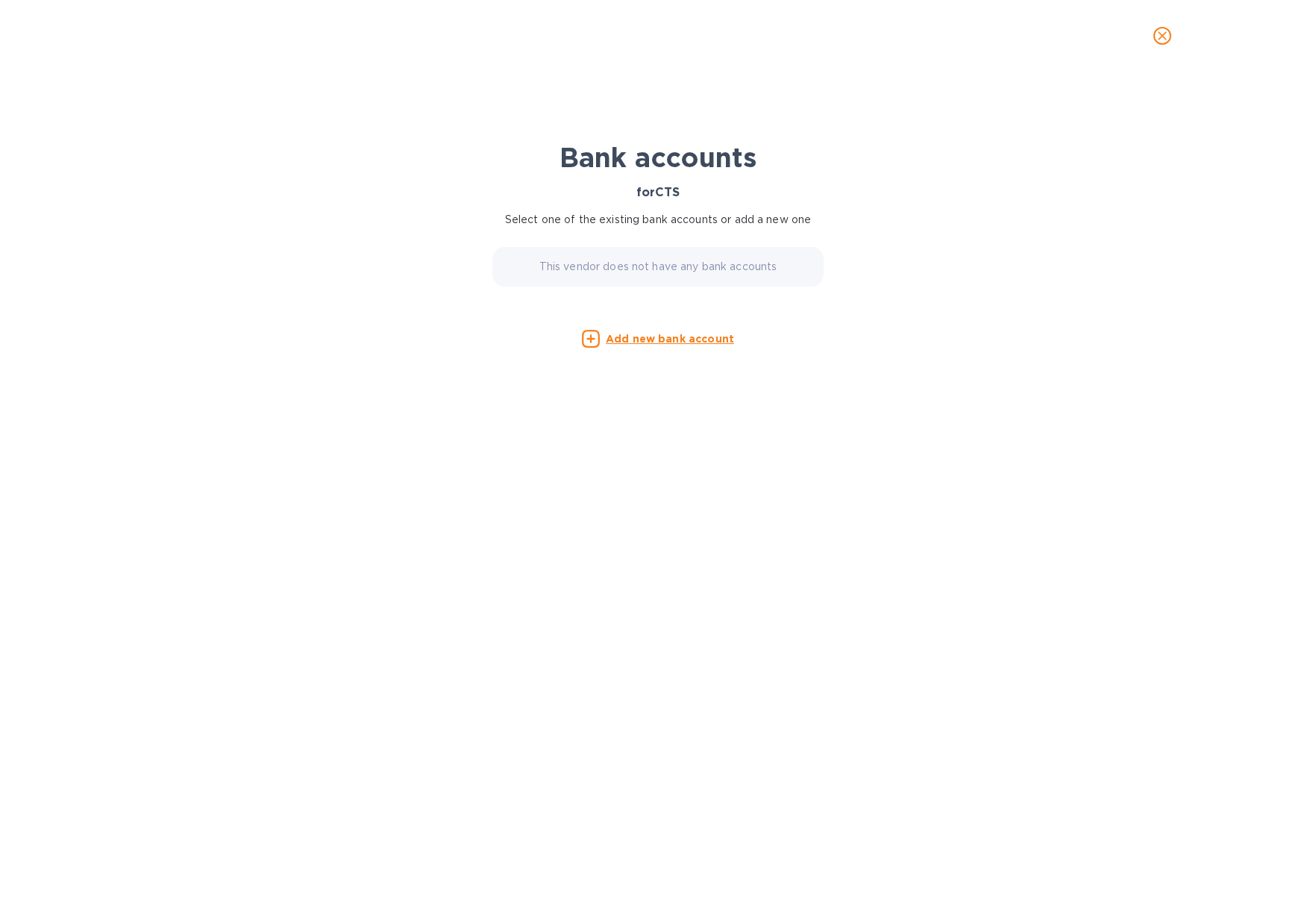
click at [1157, 40] on icon "close" at bounding box center [1163, 36] width 15 height 15
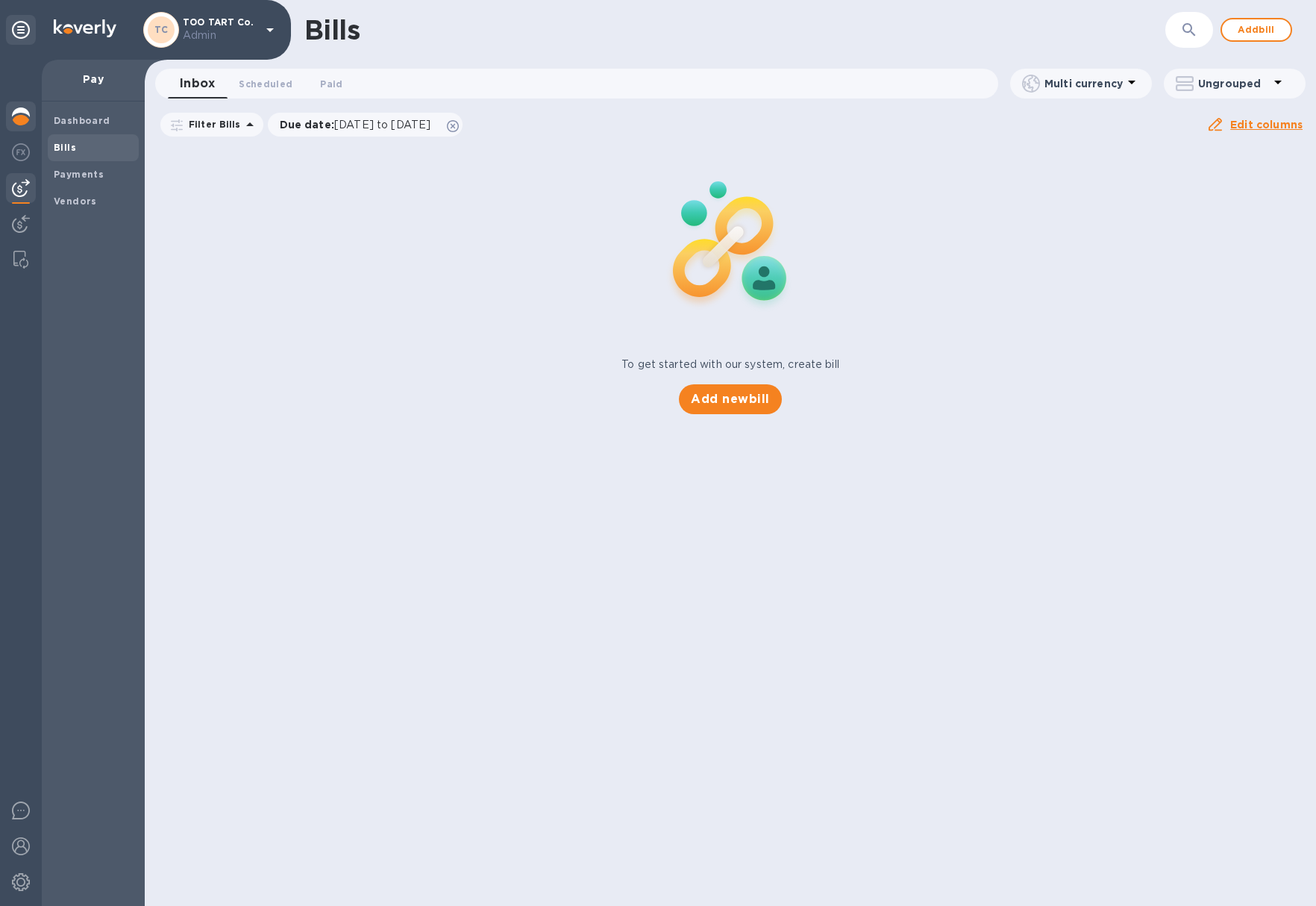
click at [20, 109] on img at bounding box center [21, 117] width 18 height 18
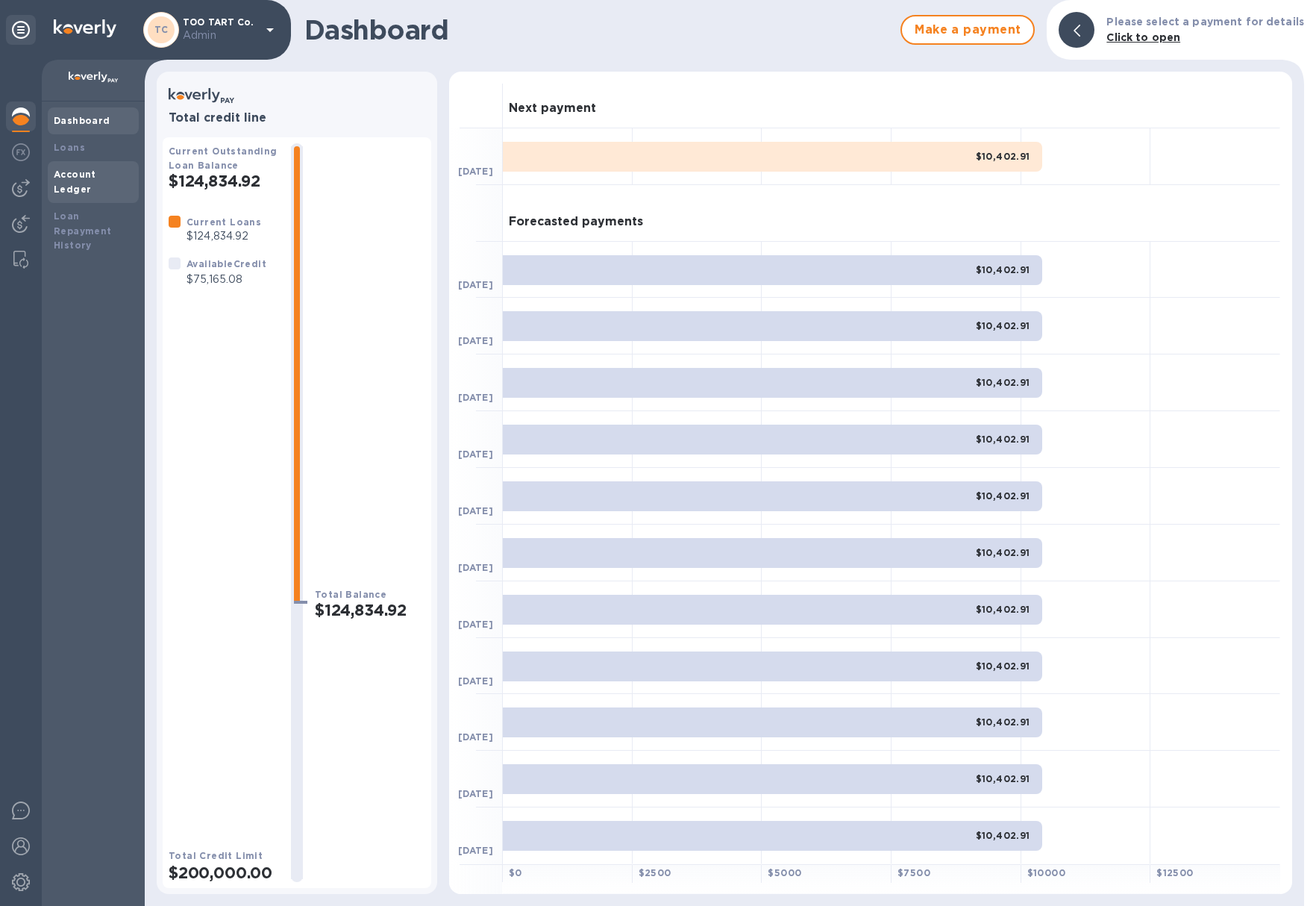
click at [71, 182] on div "Account Ledger" at bounding box center [94, 182] width 91 height 42
